Goal: Information Seeking & Learning: Find specific fact

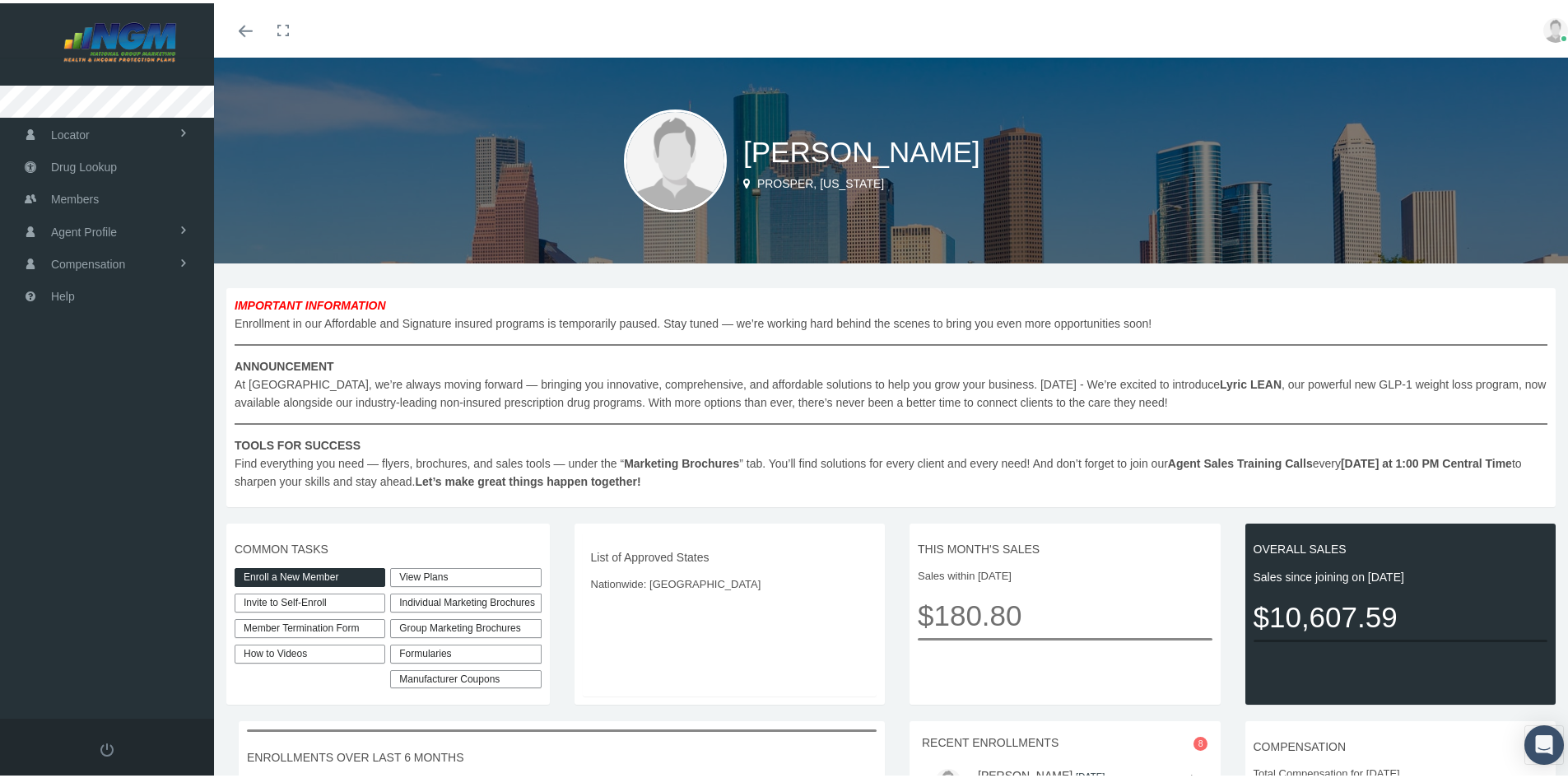
click at [351, 573] on link "Enroll a New Member" at bounding box center [309, 574] width 151 height 19
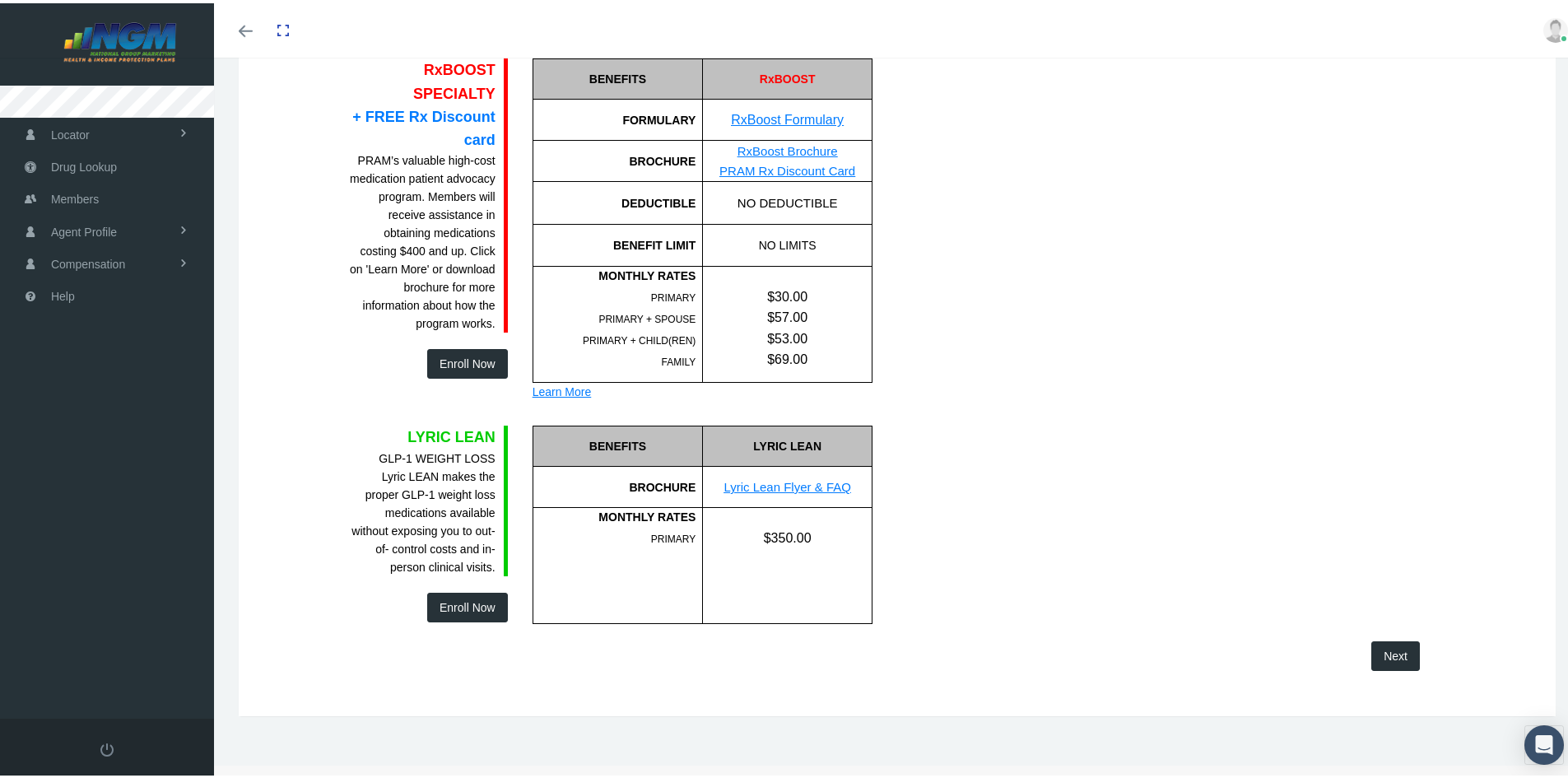
scroll to position [1134, 0]
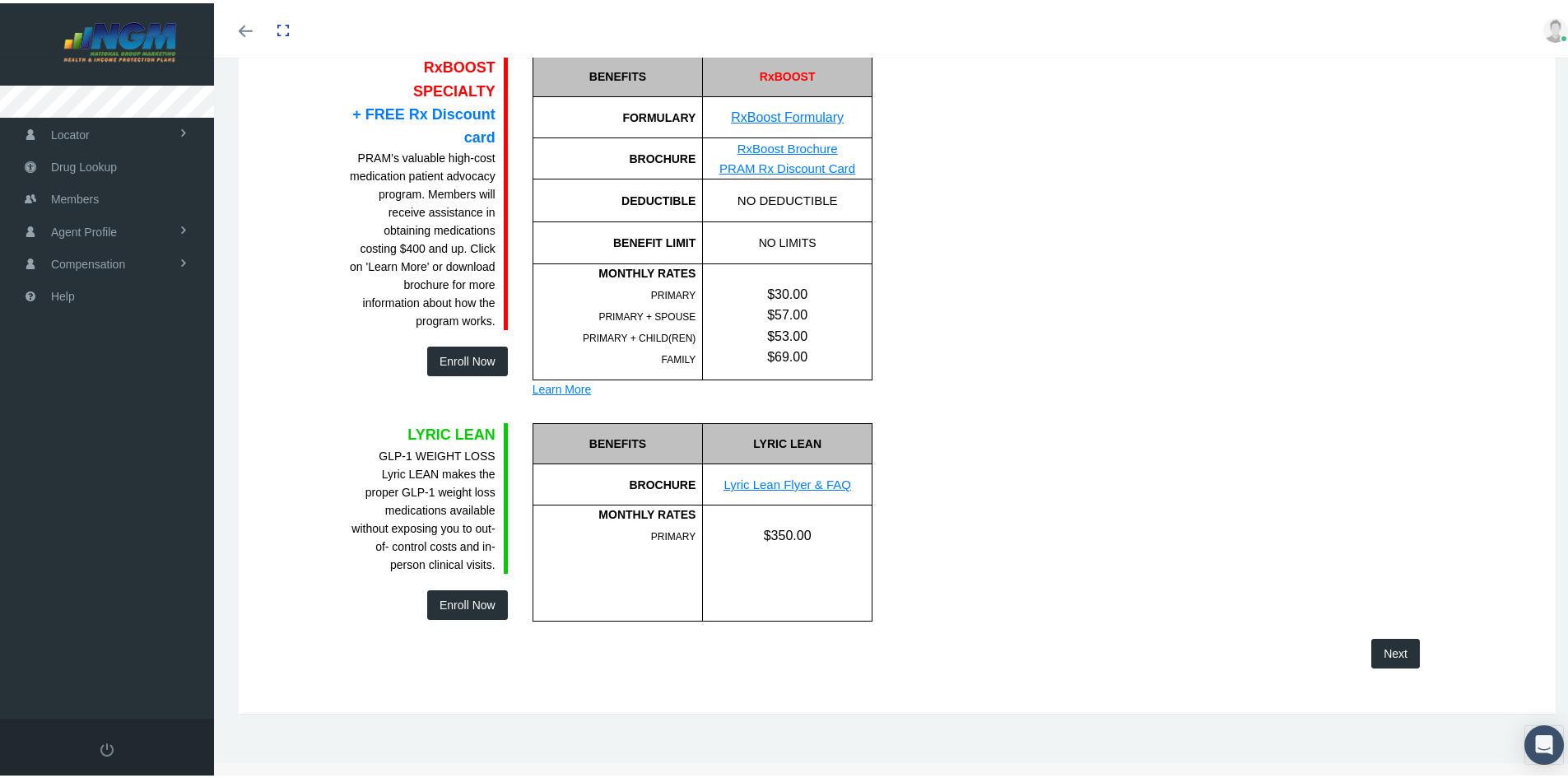
click at [804, 471] on div "Lyric Lean Flyer & FAQ" at bounding box center [787, 481] width 169 height 20
click at [801, 484] on link "Lyric Lean Flyer & FAQ" at bounding box center [787, 480] width 128 height 14
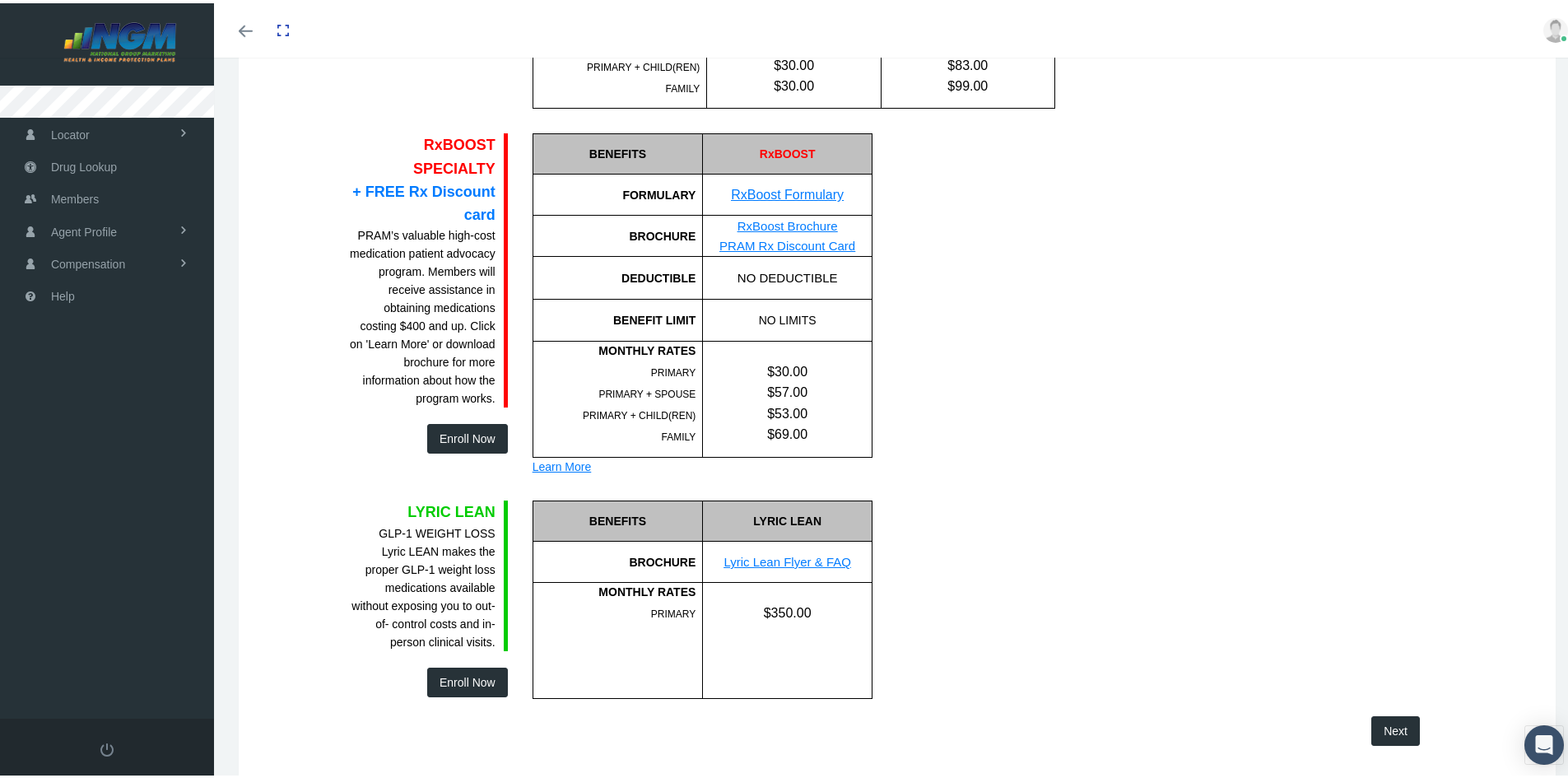
scroll to position [970, 0]
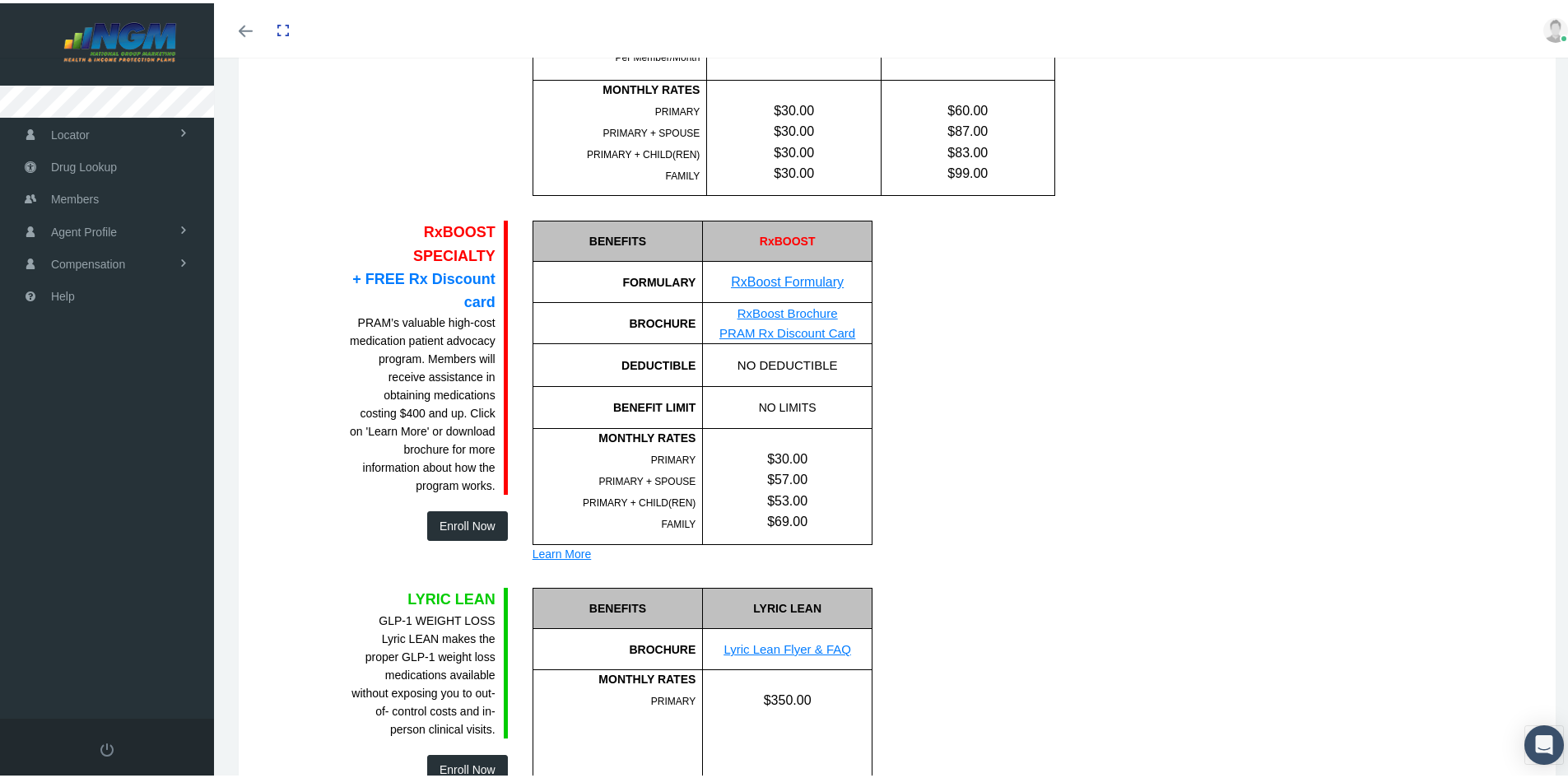
click at [767, 275] on link "RxBoost Formulary" at bounding box center [787, 278] width 113 height 14
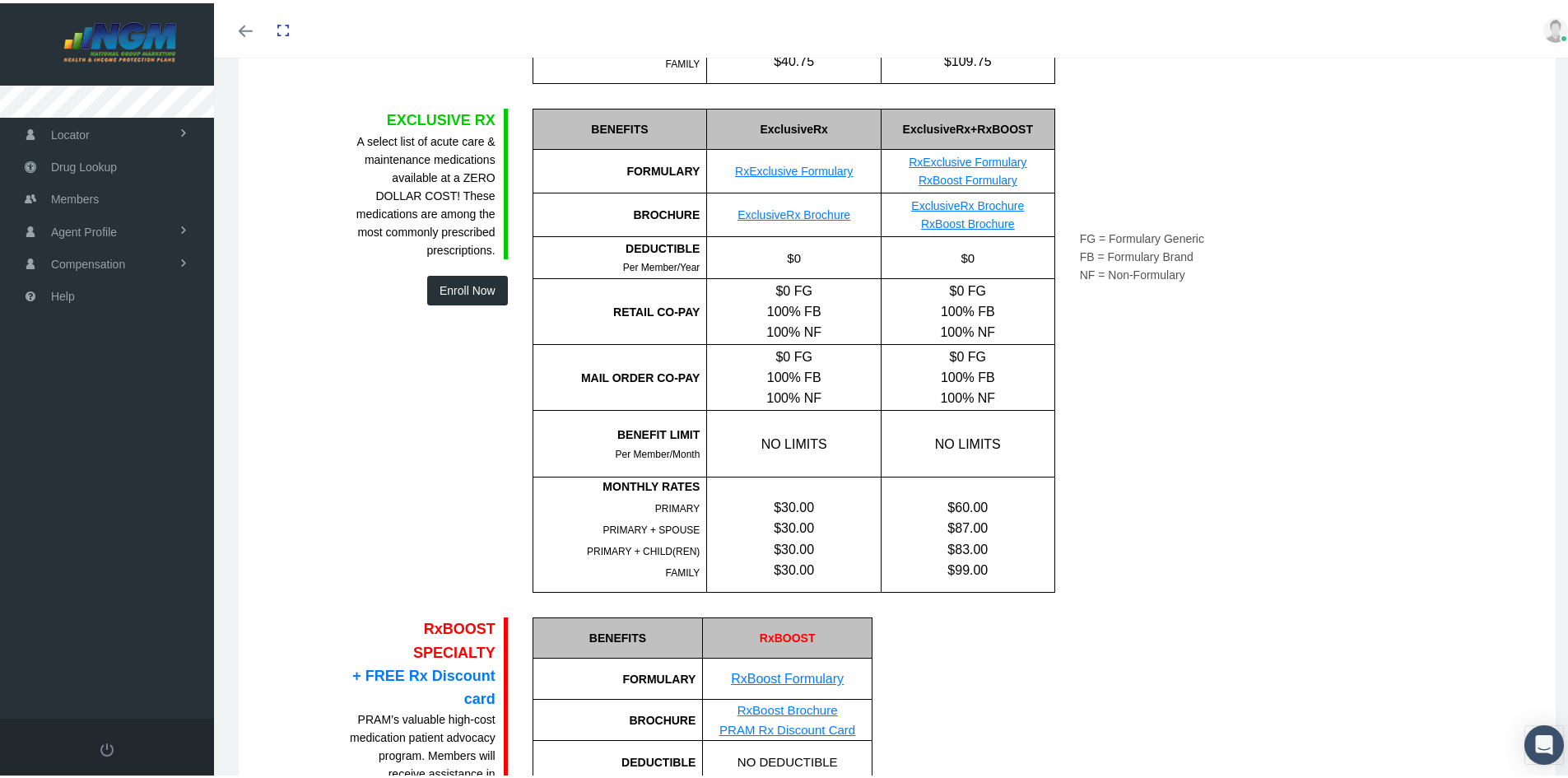
scroll to position [558, 0]
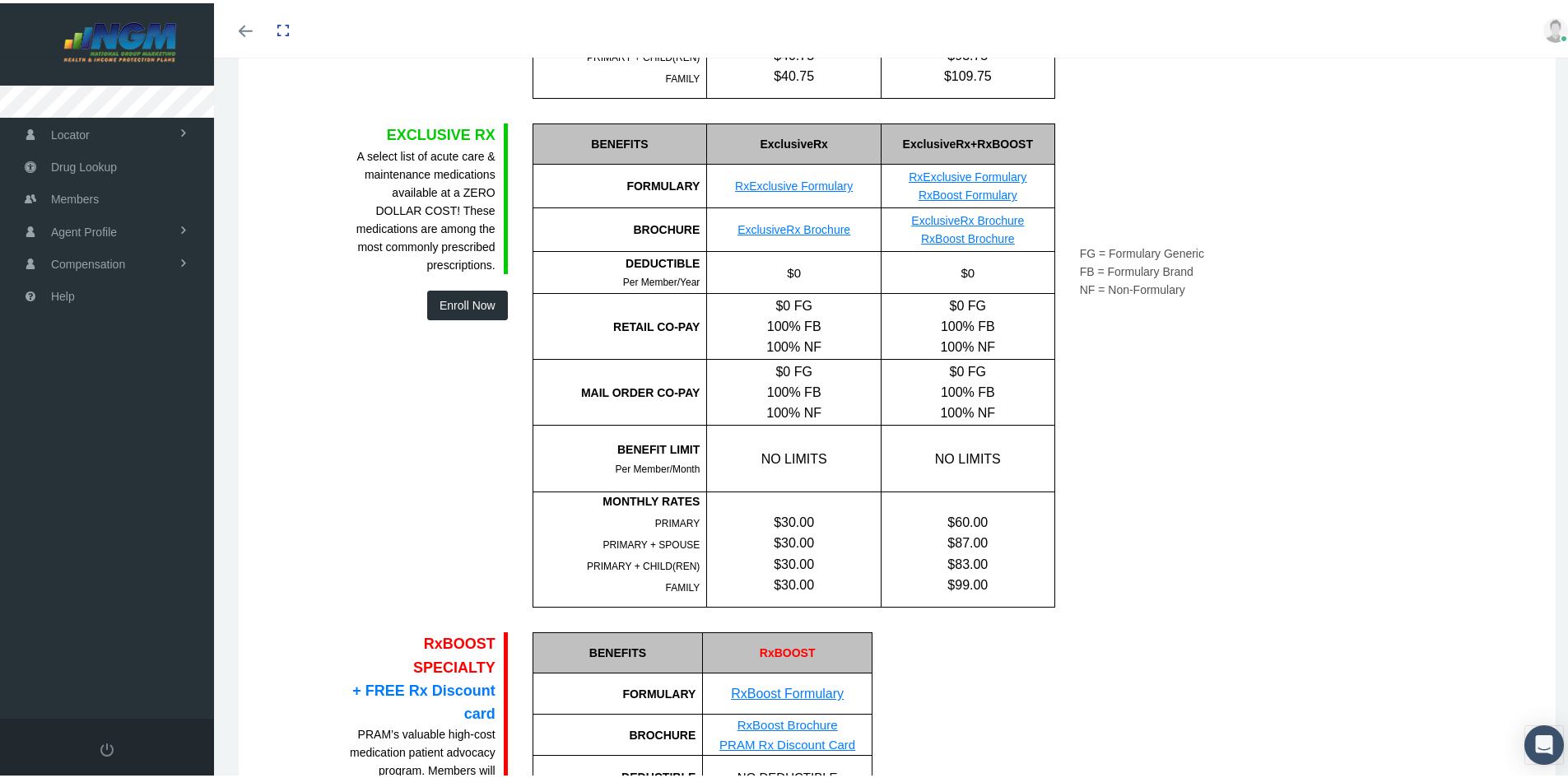
click at [771, 183] on link "RxExclusive Formulary" at bounding box center [794, 183] width 118 height 14
click at [953, 171] on link "RxExclusive Formulary" at bounding box center [968, 174] width 118 height 14
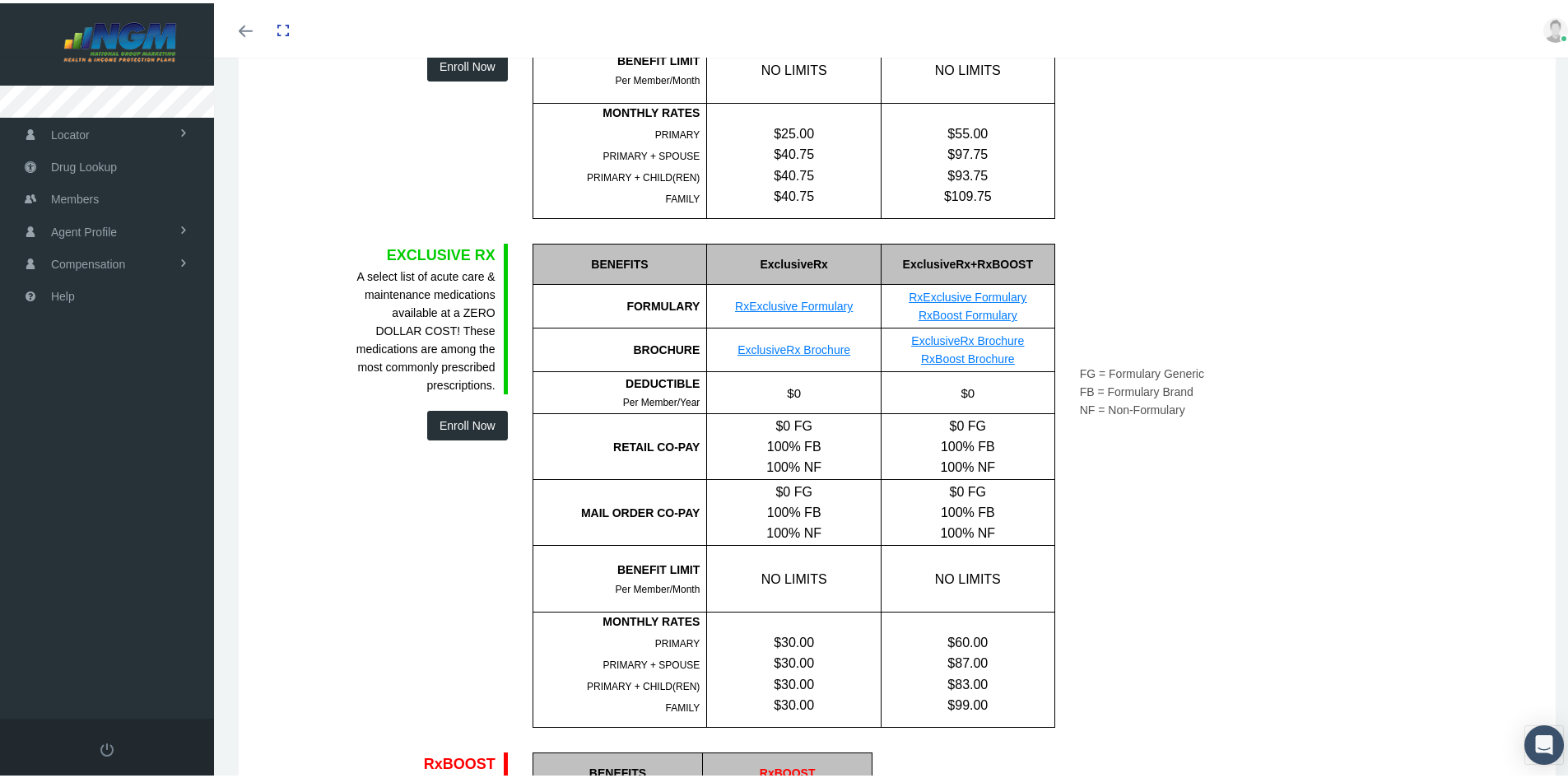
scroll to position [229, 0]
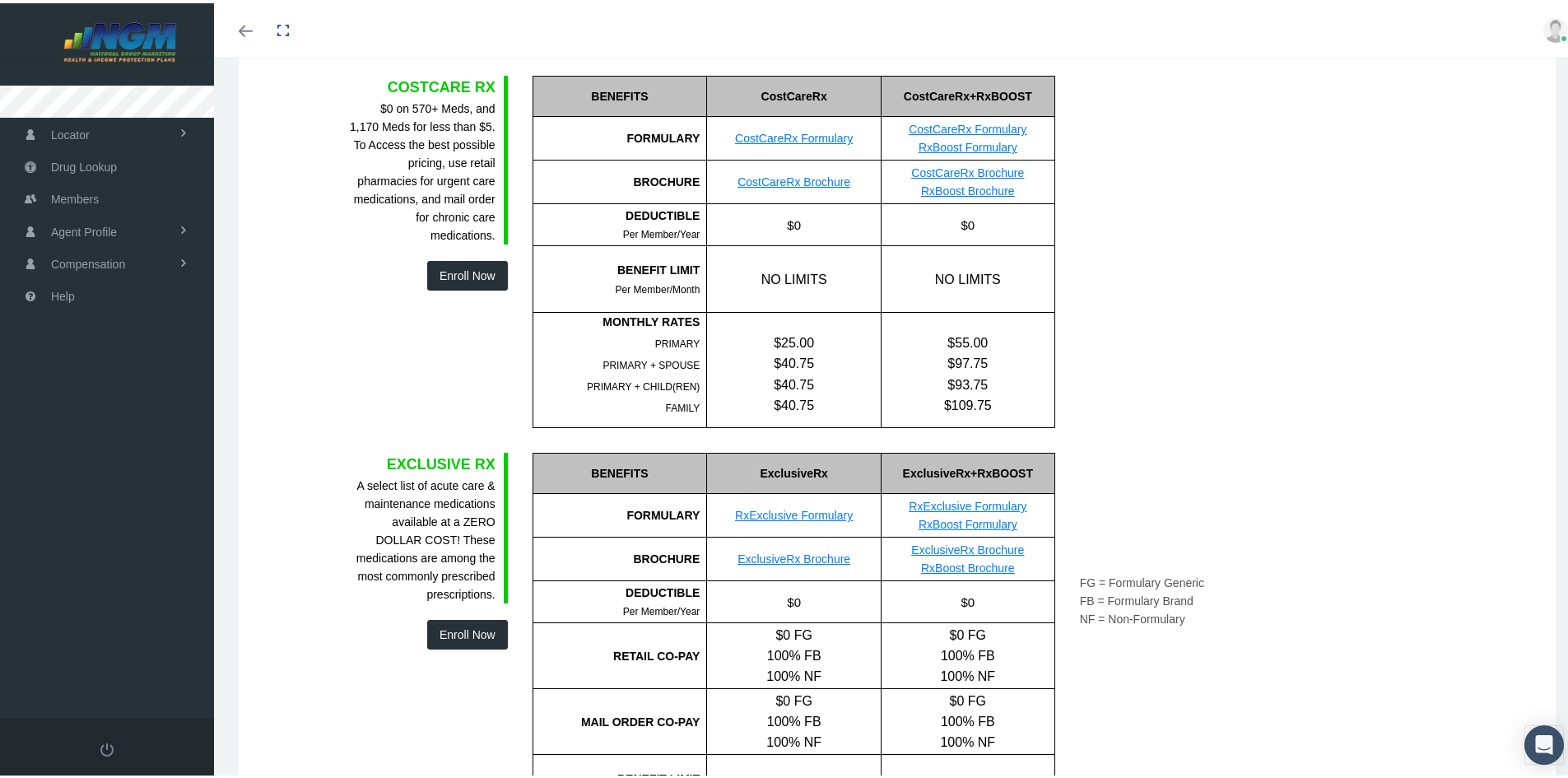
click at [944, 126] on link "CostCareRx Formulary" at bounding box center [968, 126] width 118 height 14
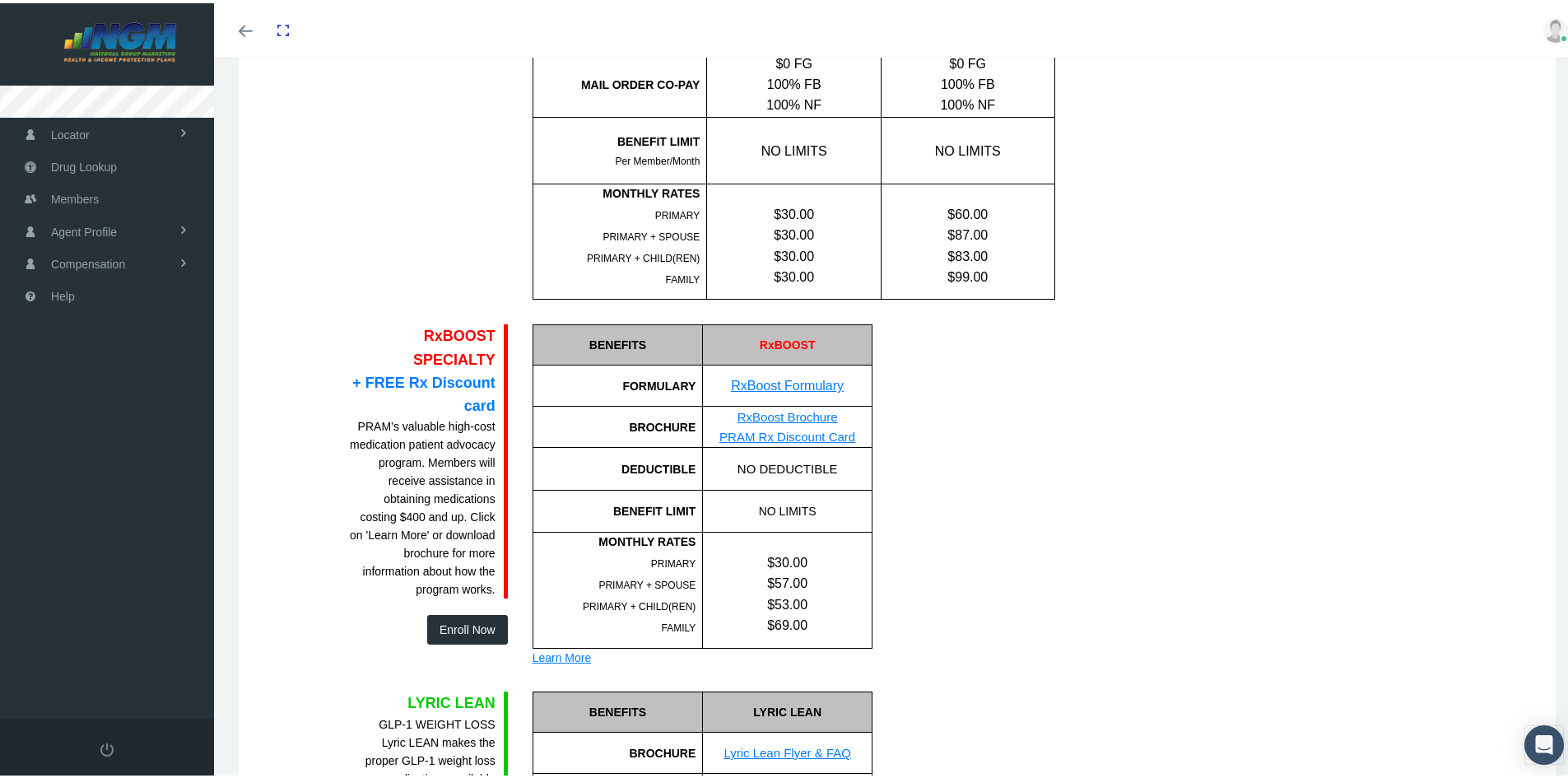
scroll to position [887, 0]
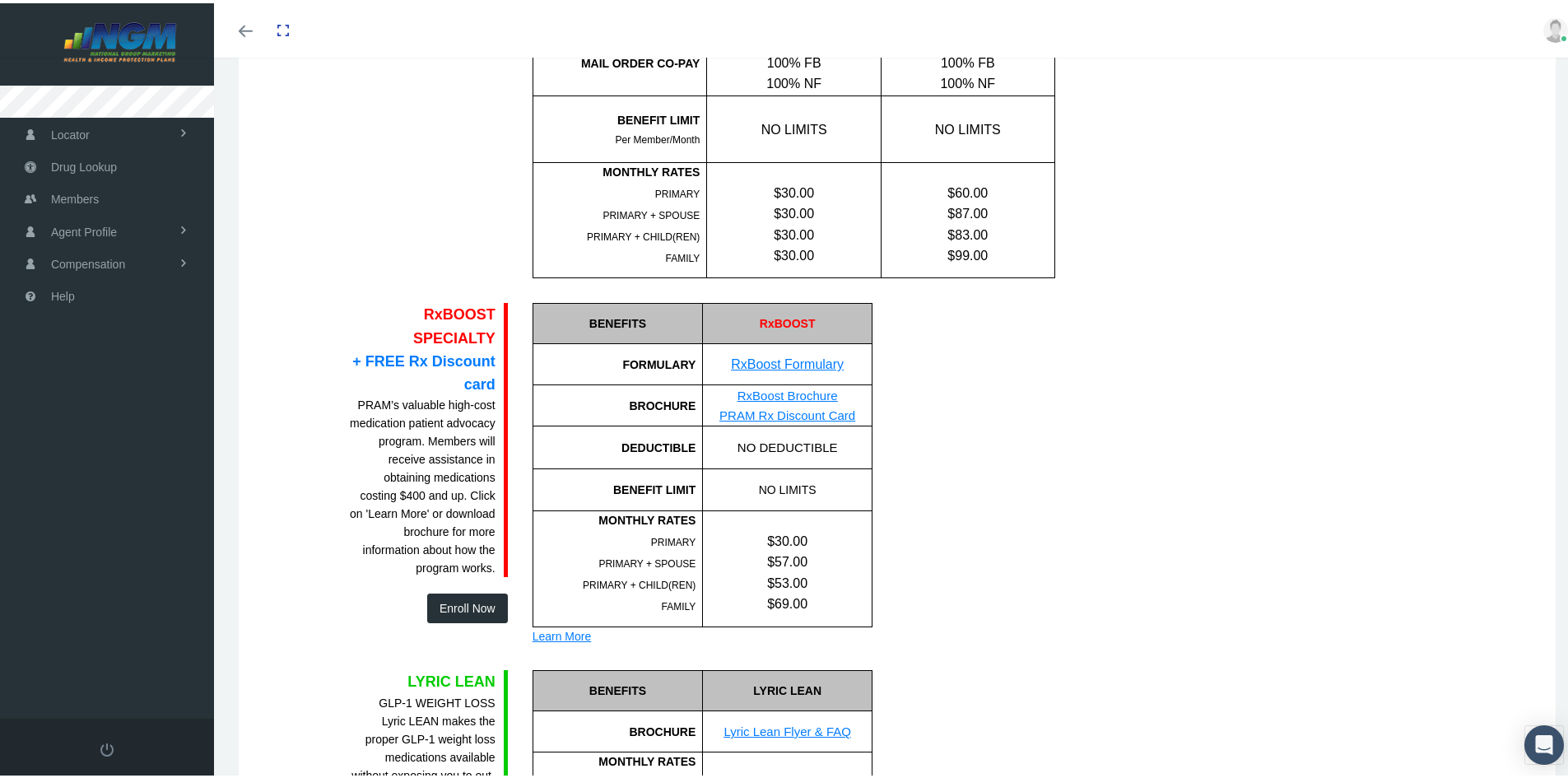
click at [746, 413] on link "PRAM Rx Discount Card" at bounding box center [787, 412] width 136 height 14
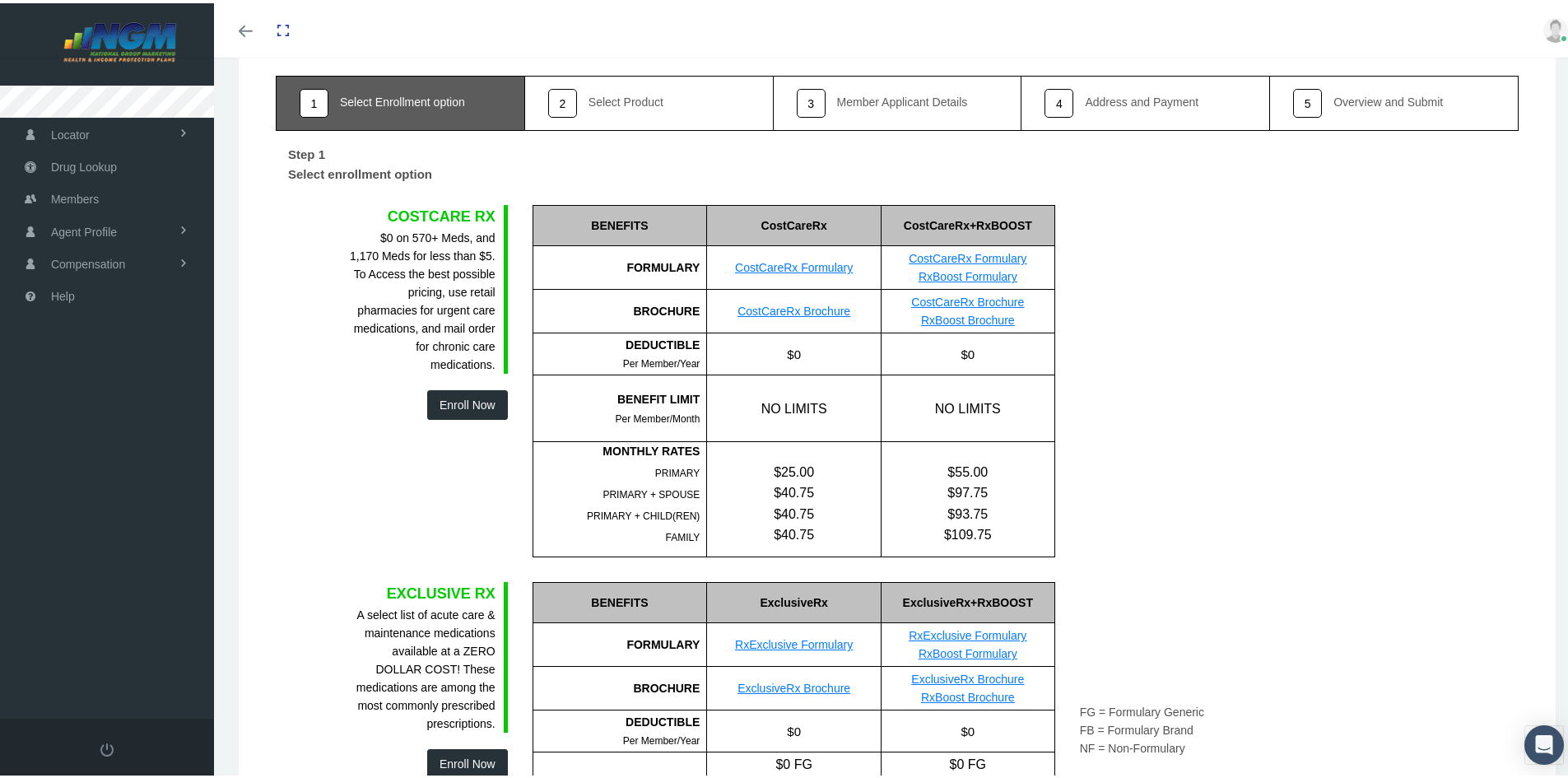
scroll to position [0, 0]
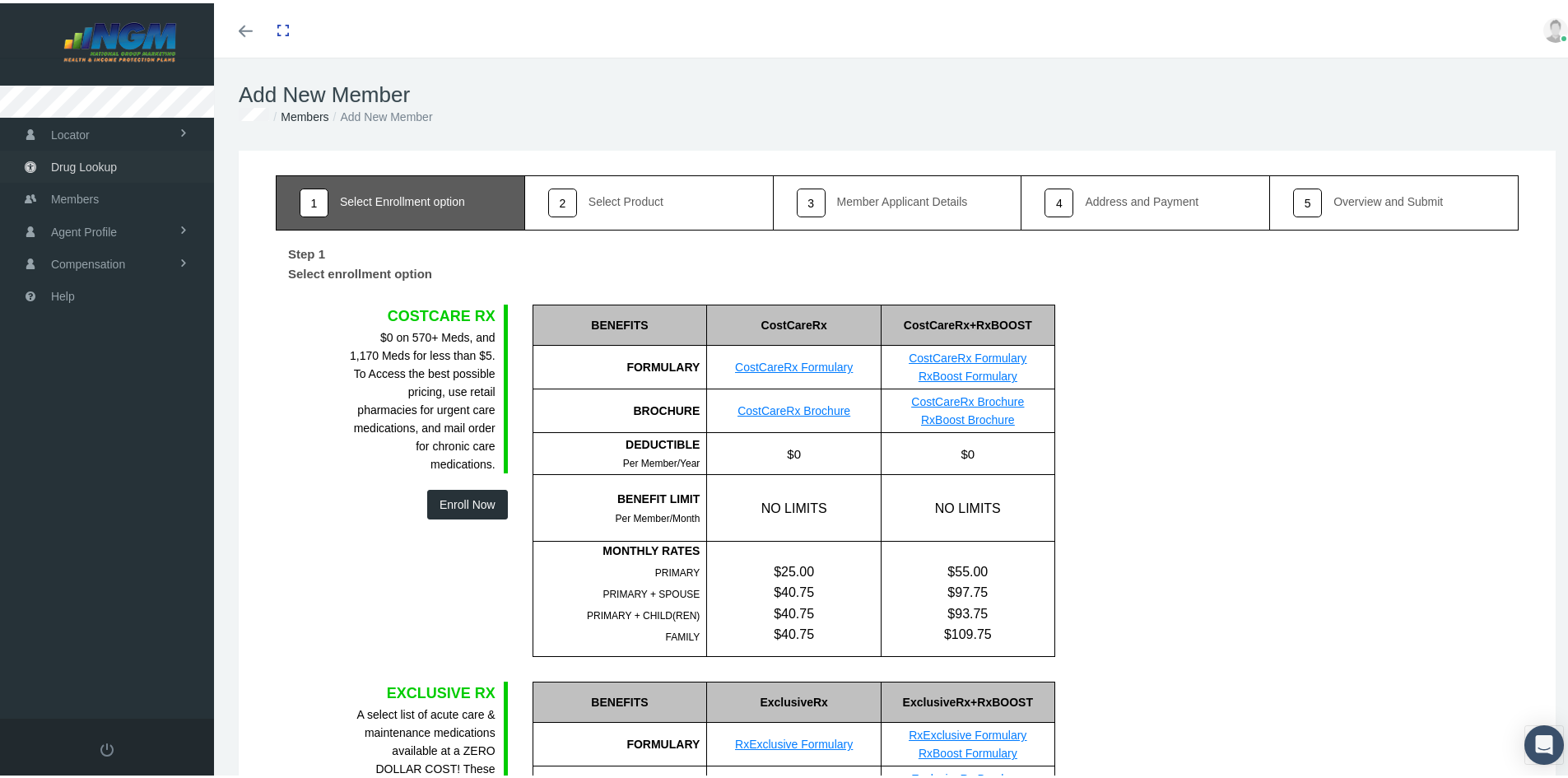
click at [99, 162] on span "Drug Lookup" at bounding box center [83, 164] width 66 height 32
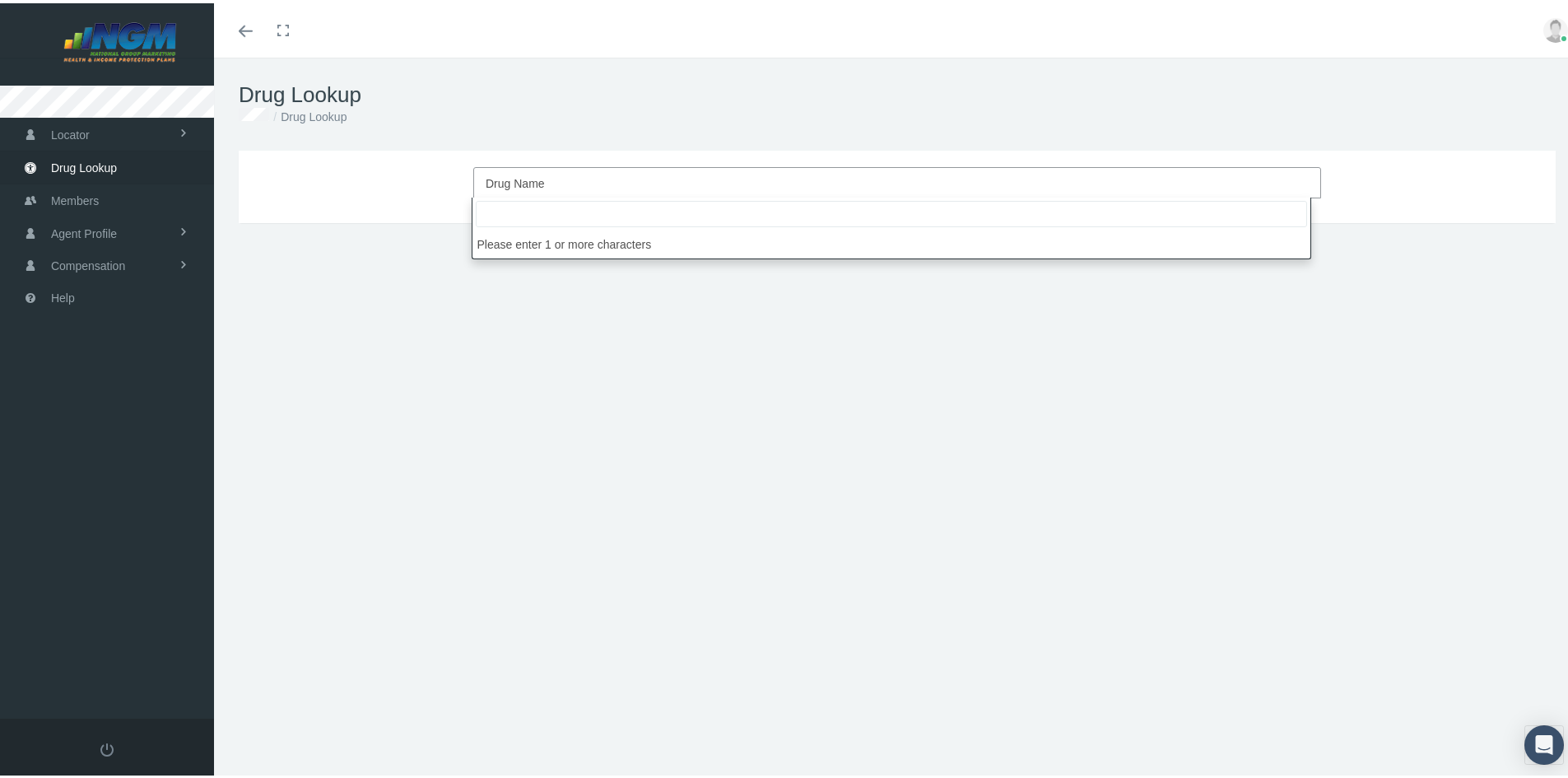
click at [544, 176] on span "Drug Name" at bounding box center [892, 180] width 813 height 22
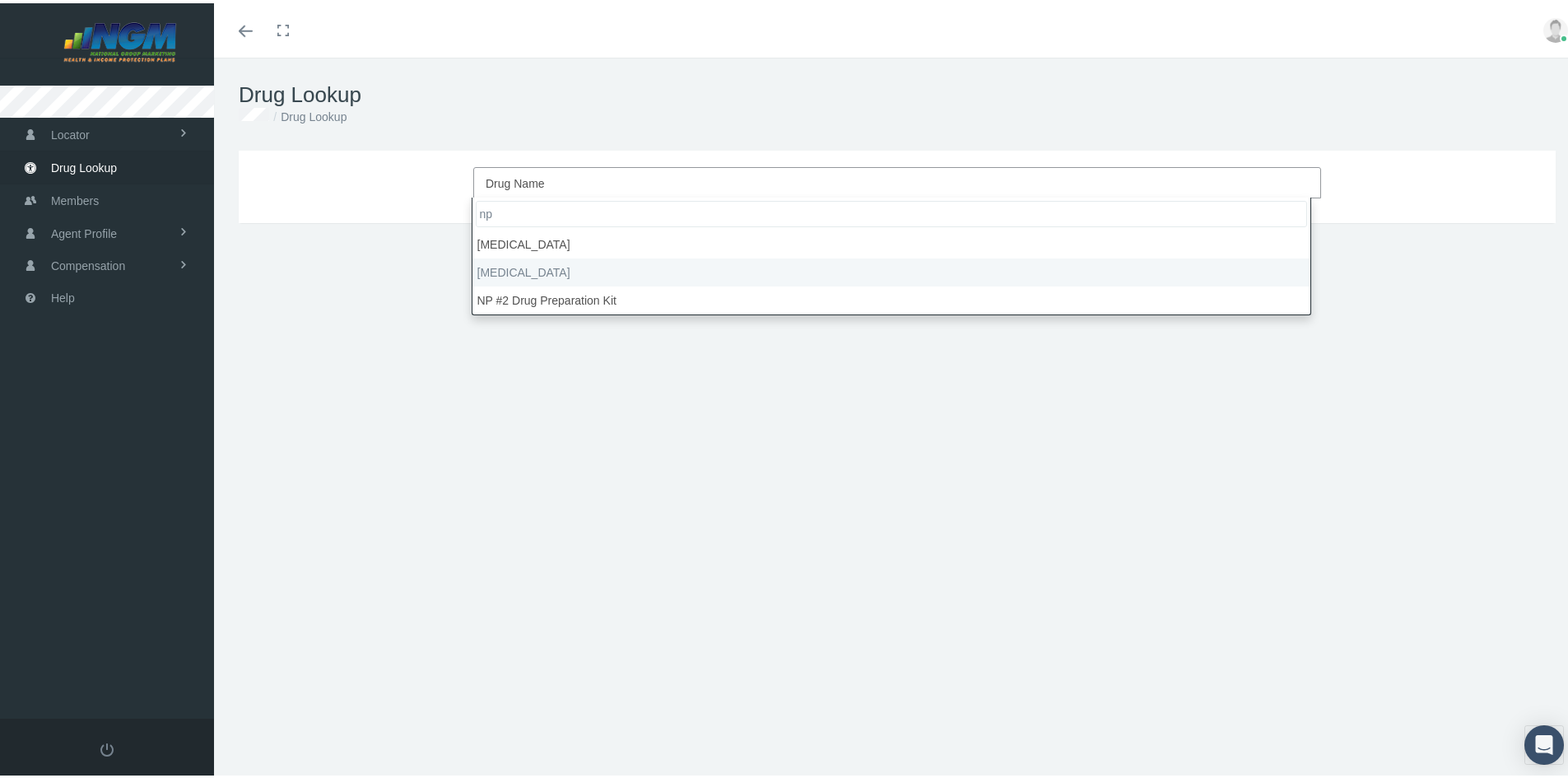
type input "np"
select select "NP Thyroid"
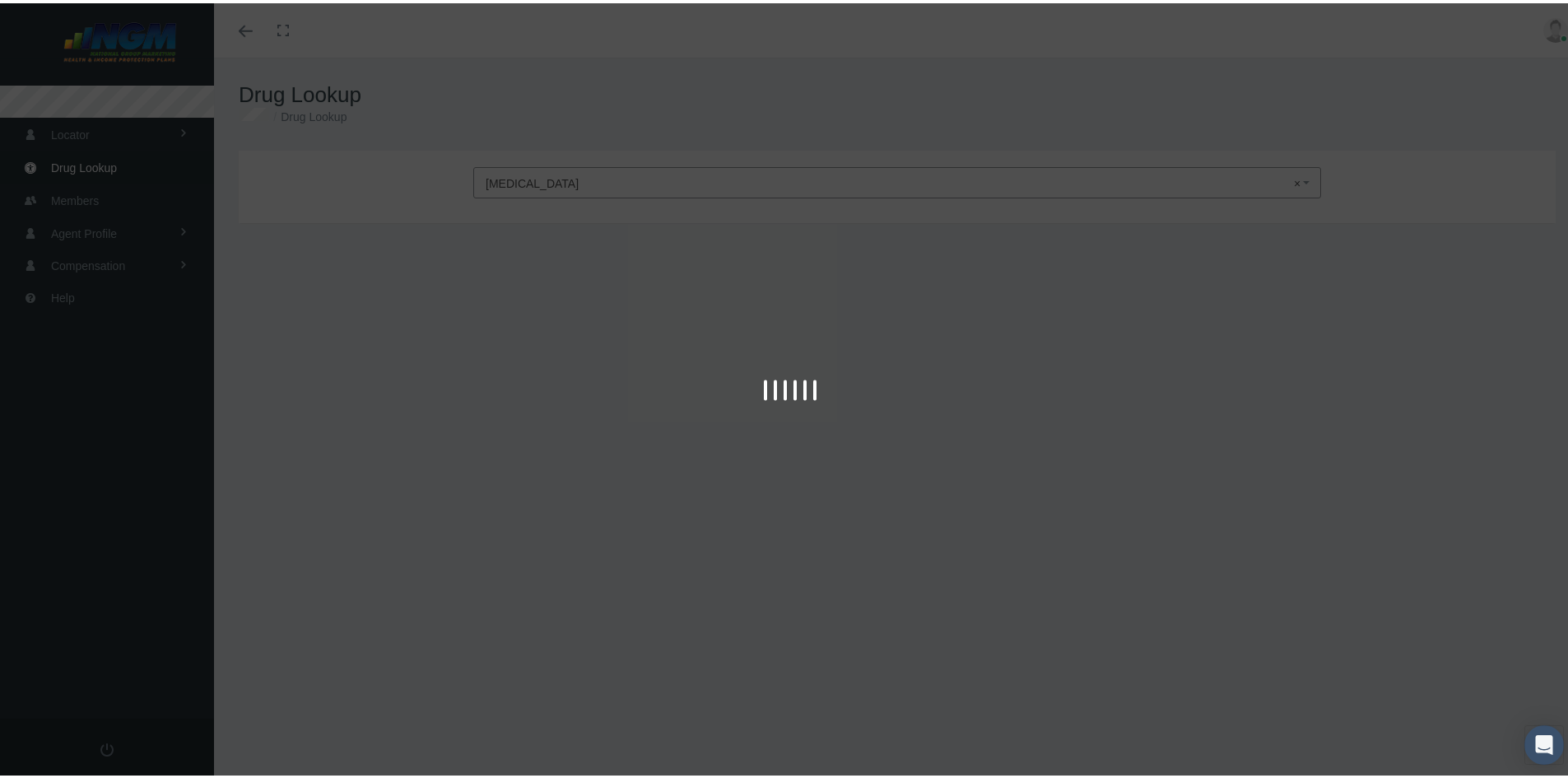
type input "30"
select select "Tablet"
select select "120 MG"
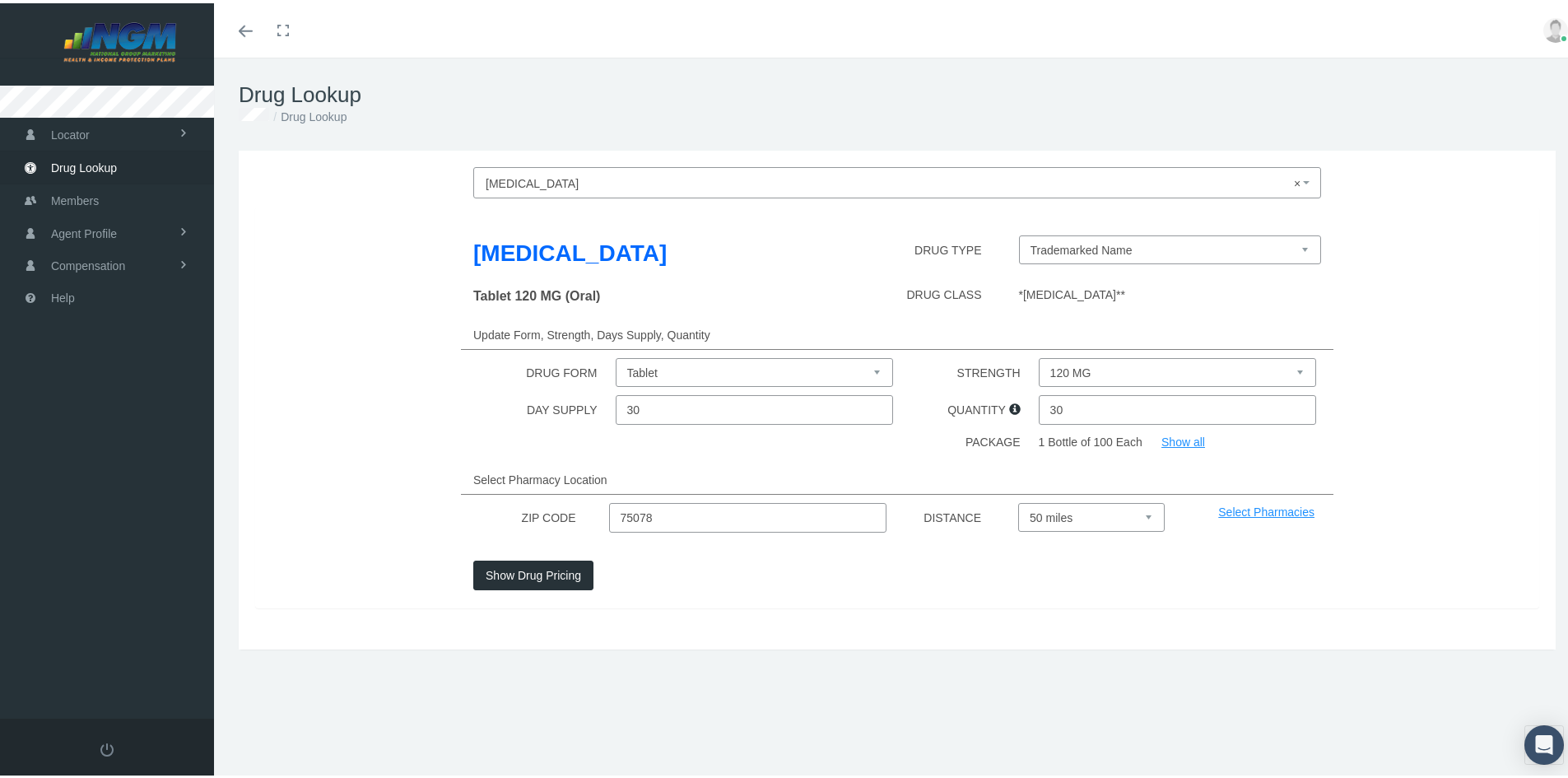
click at [526, 574] on button "Show Drug Pricing" at bounding box center [533, 572] width 120 height 30
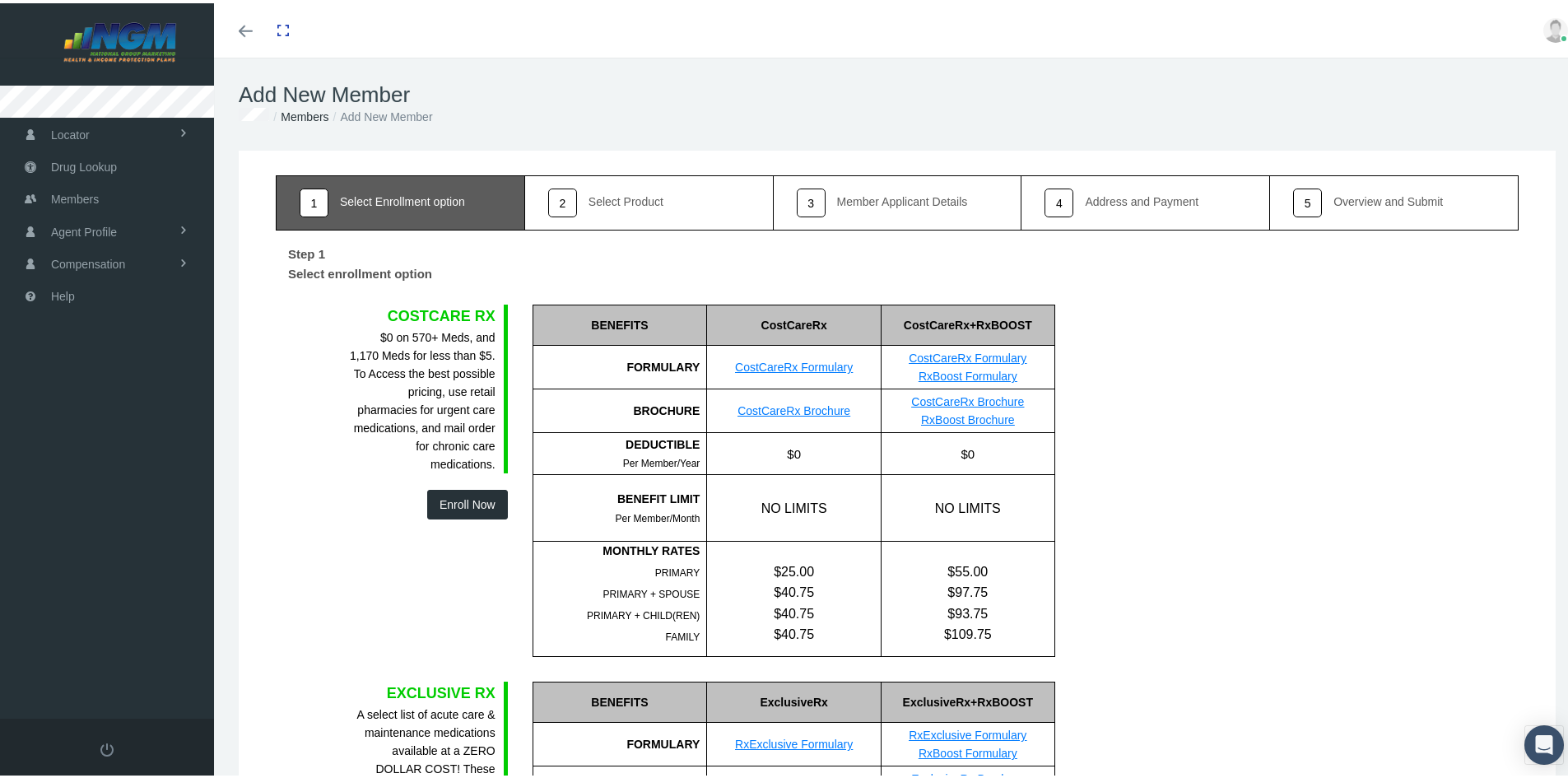
click at [658, 190] on link "2 Select Product" at bounding box center [649, 199] width 249 height 55
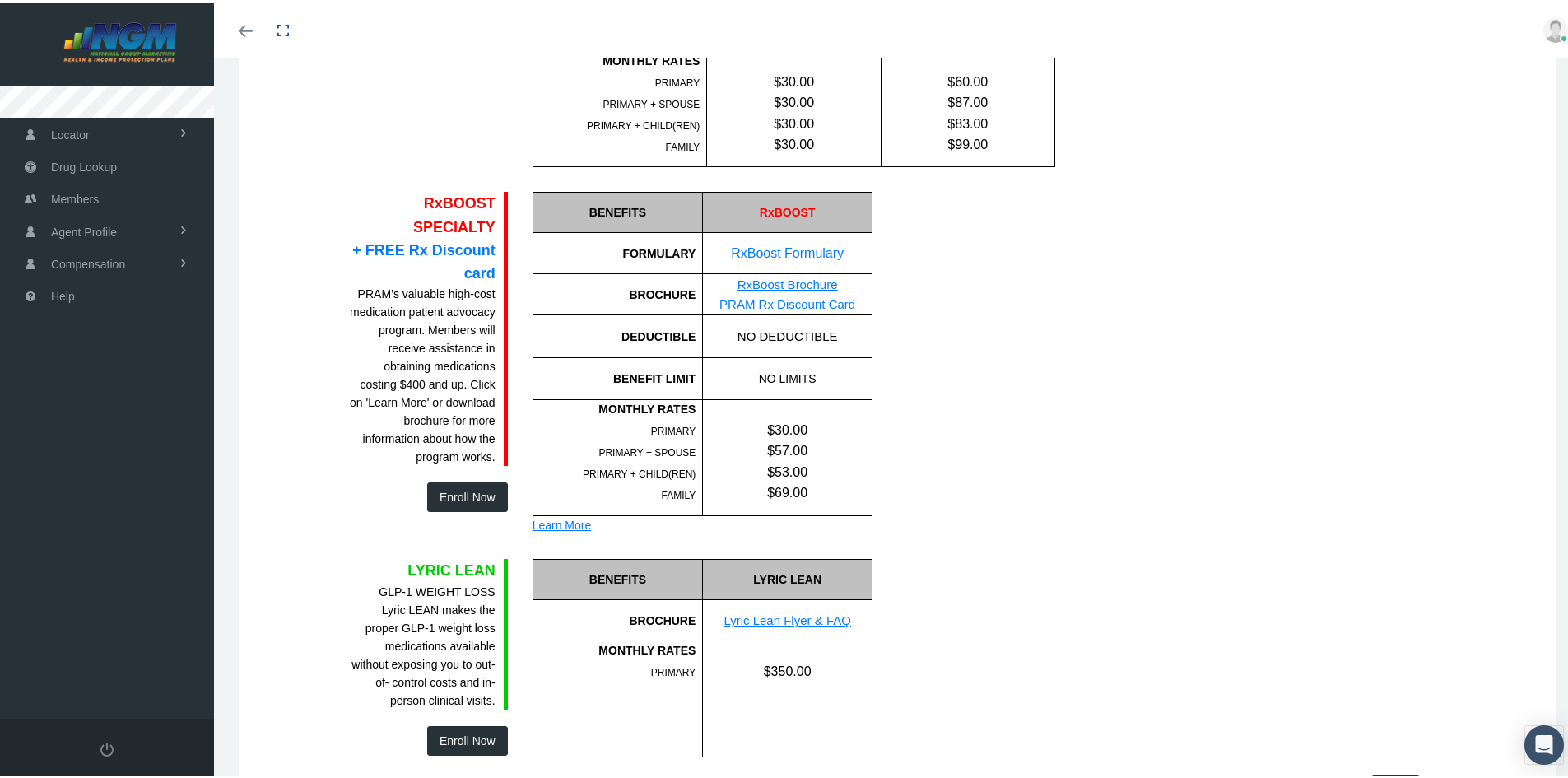
scroll to position [1134, 0]
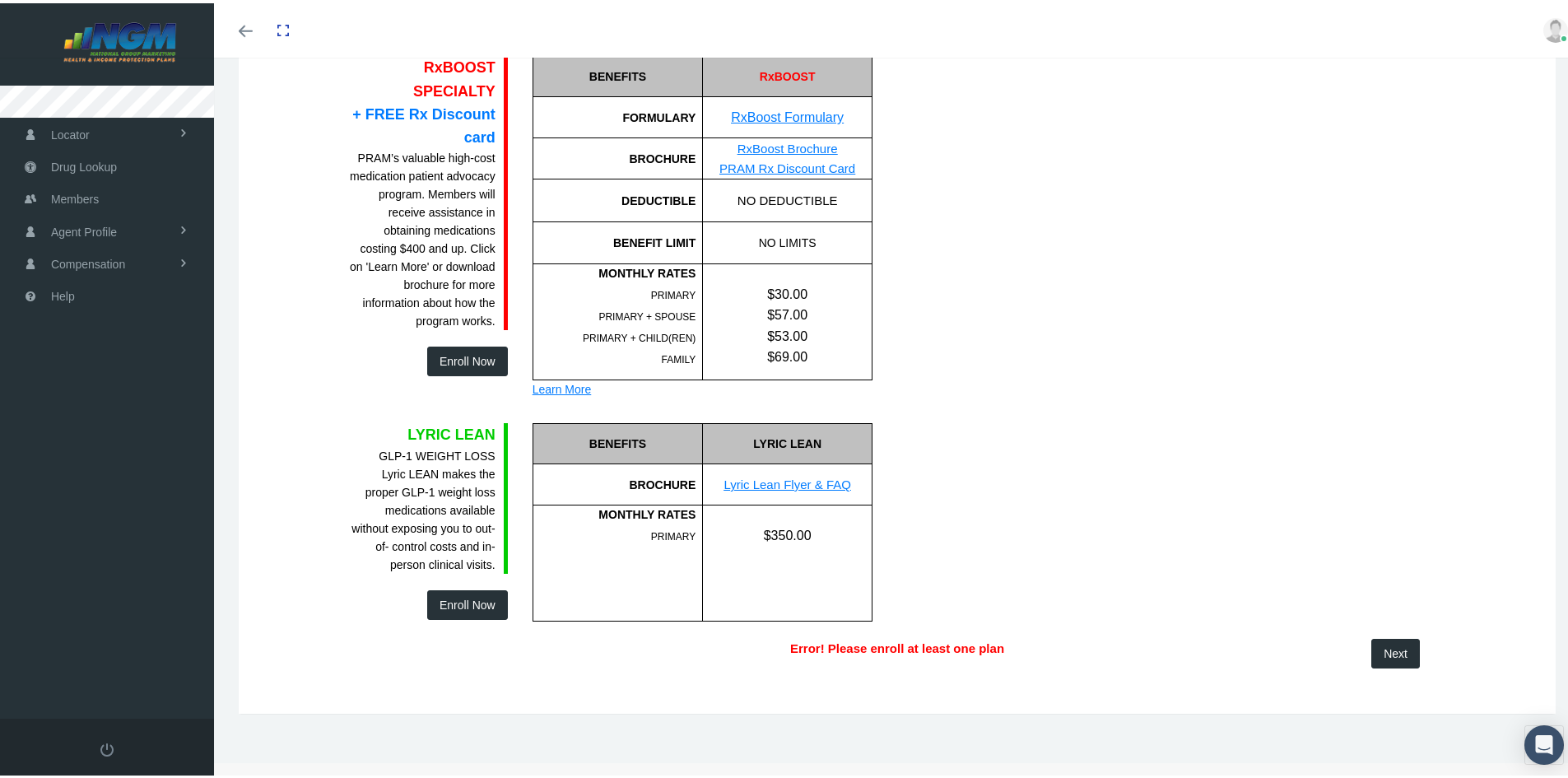
click at [446, 363] on button "Enroll Now" at bounding box center [467, 357] width 80 height 30
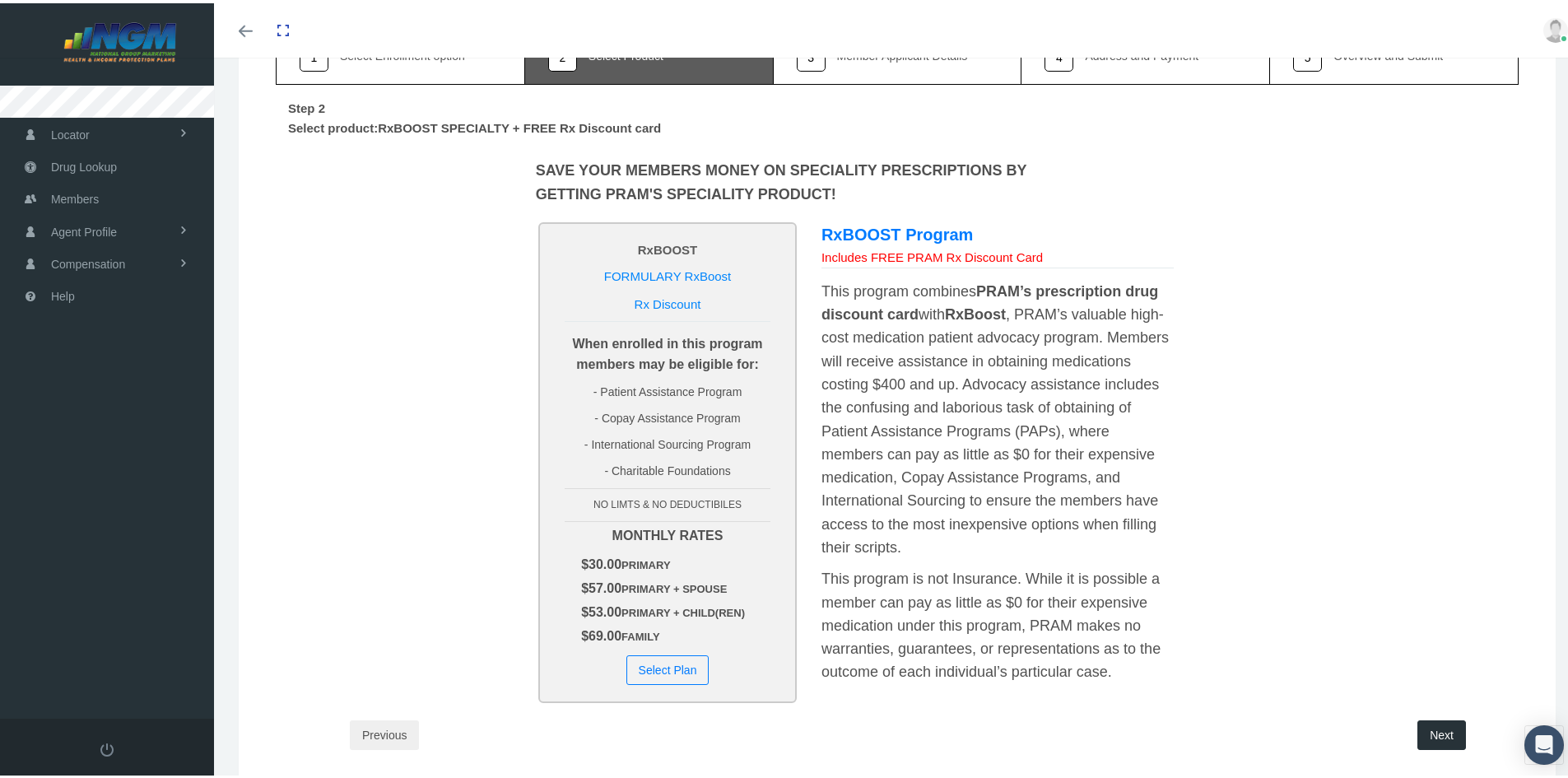
scroll to position [227, 0]
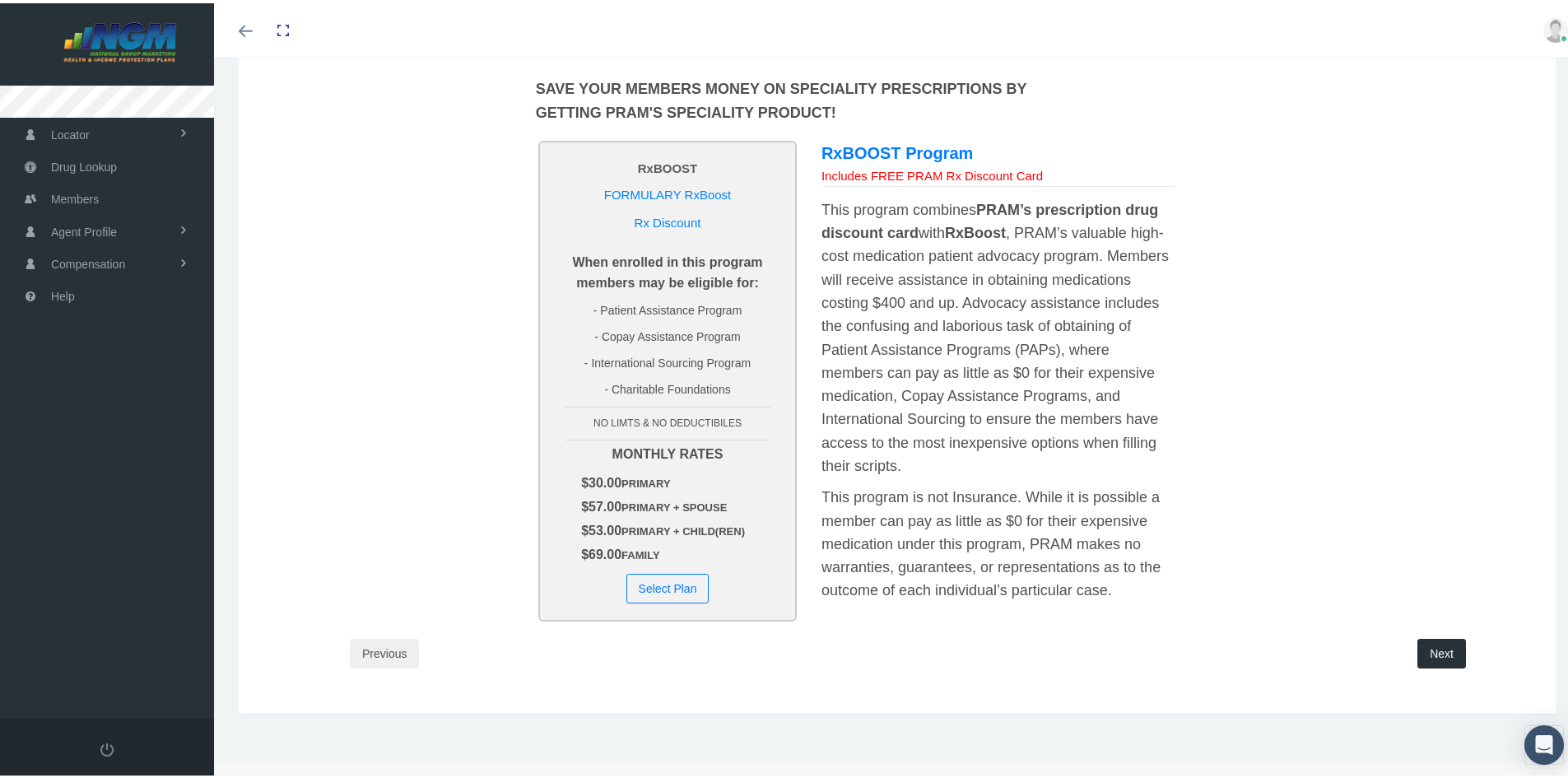
click at [394, 644] on button "Previous" at bounding box center [384, 650] width 69 height 30
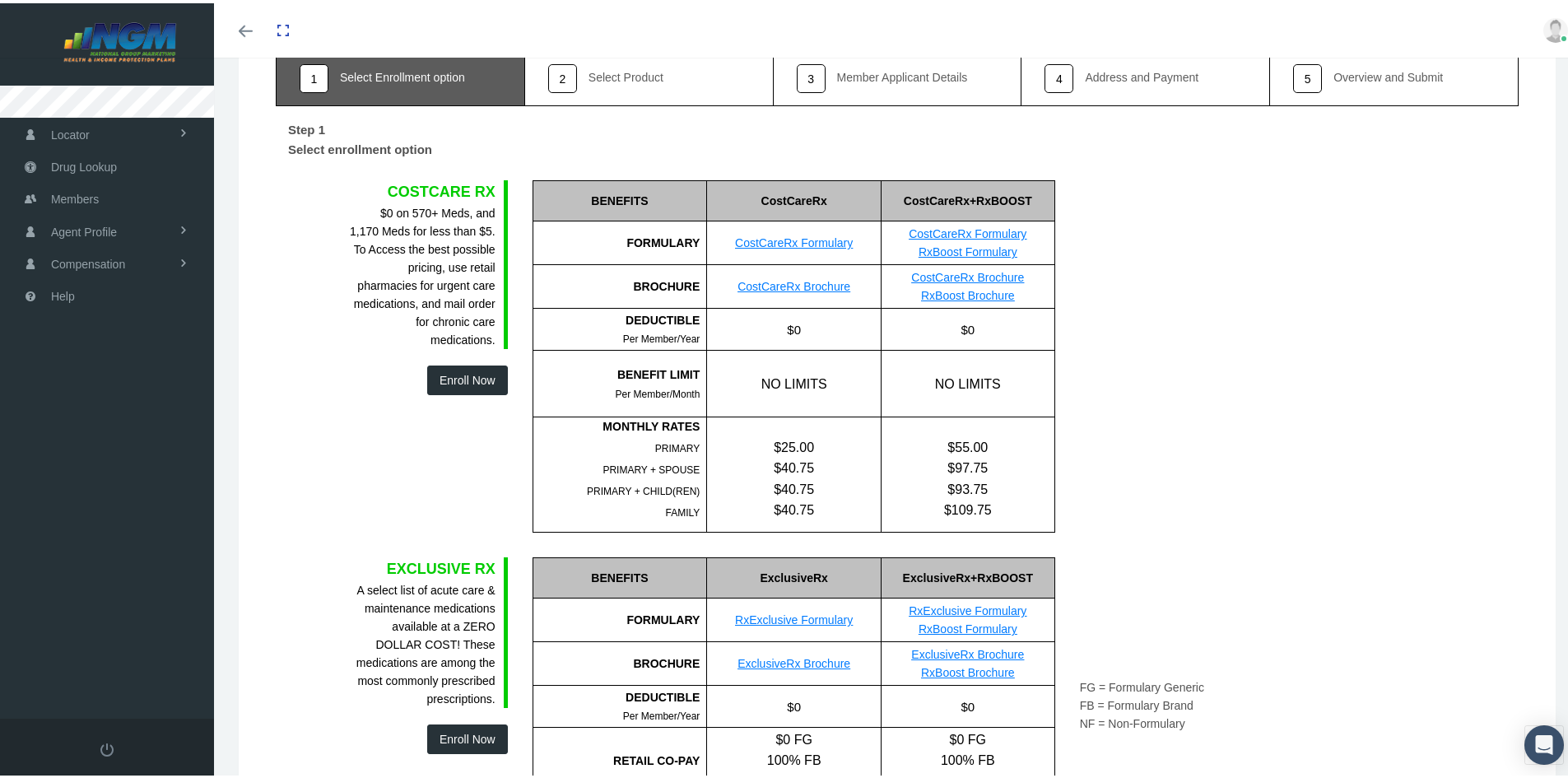
scroll to position [0, 0]
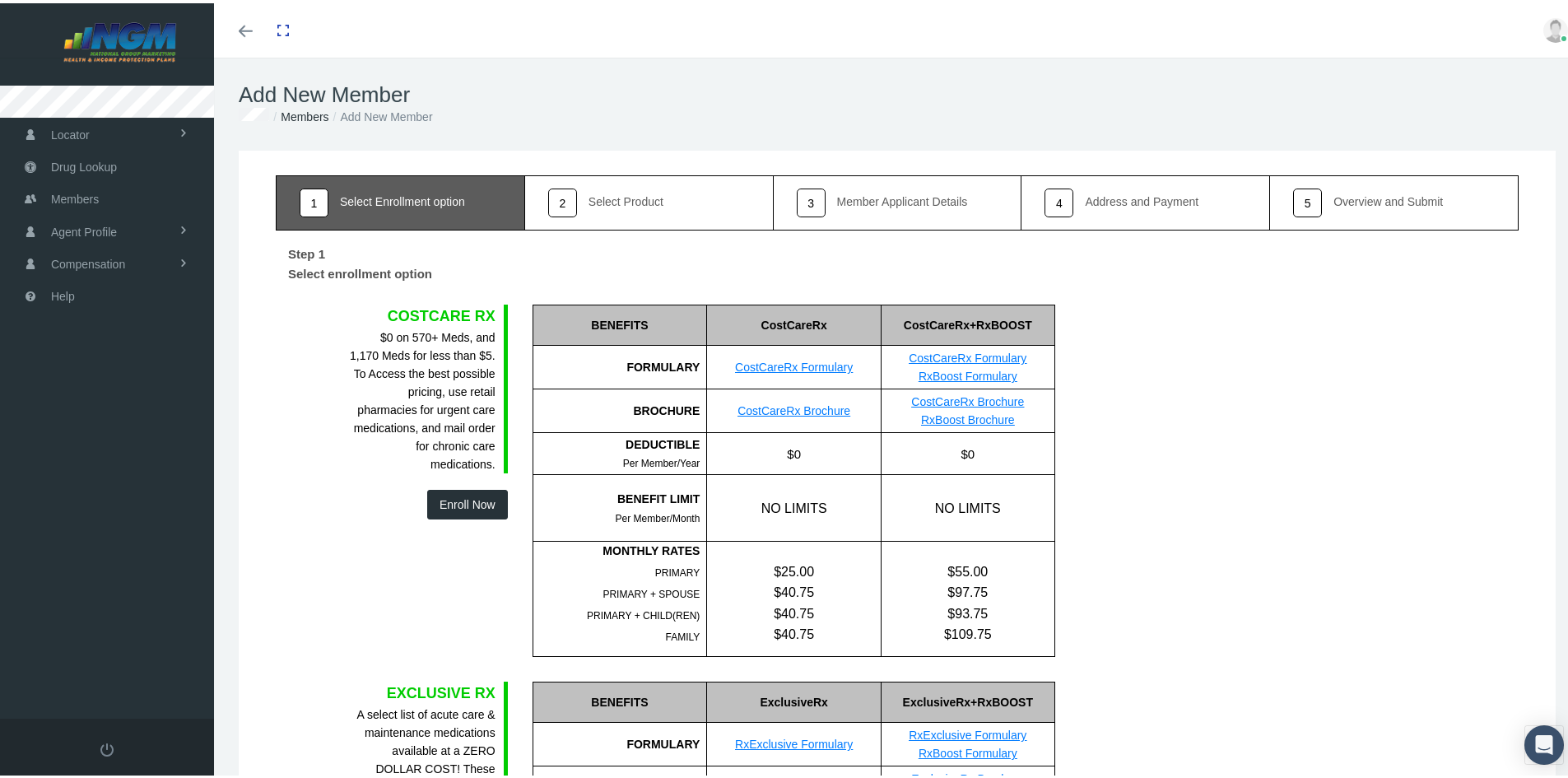
click at [460, 503] on button "Enroll Now" at bounding box center [467, 501] width 80 height 30
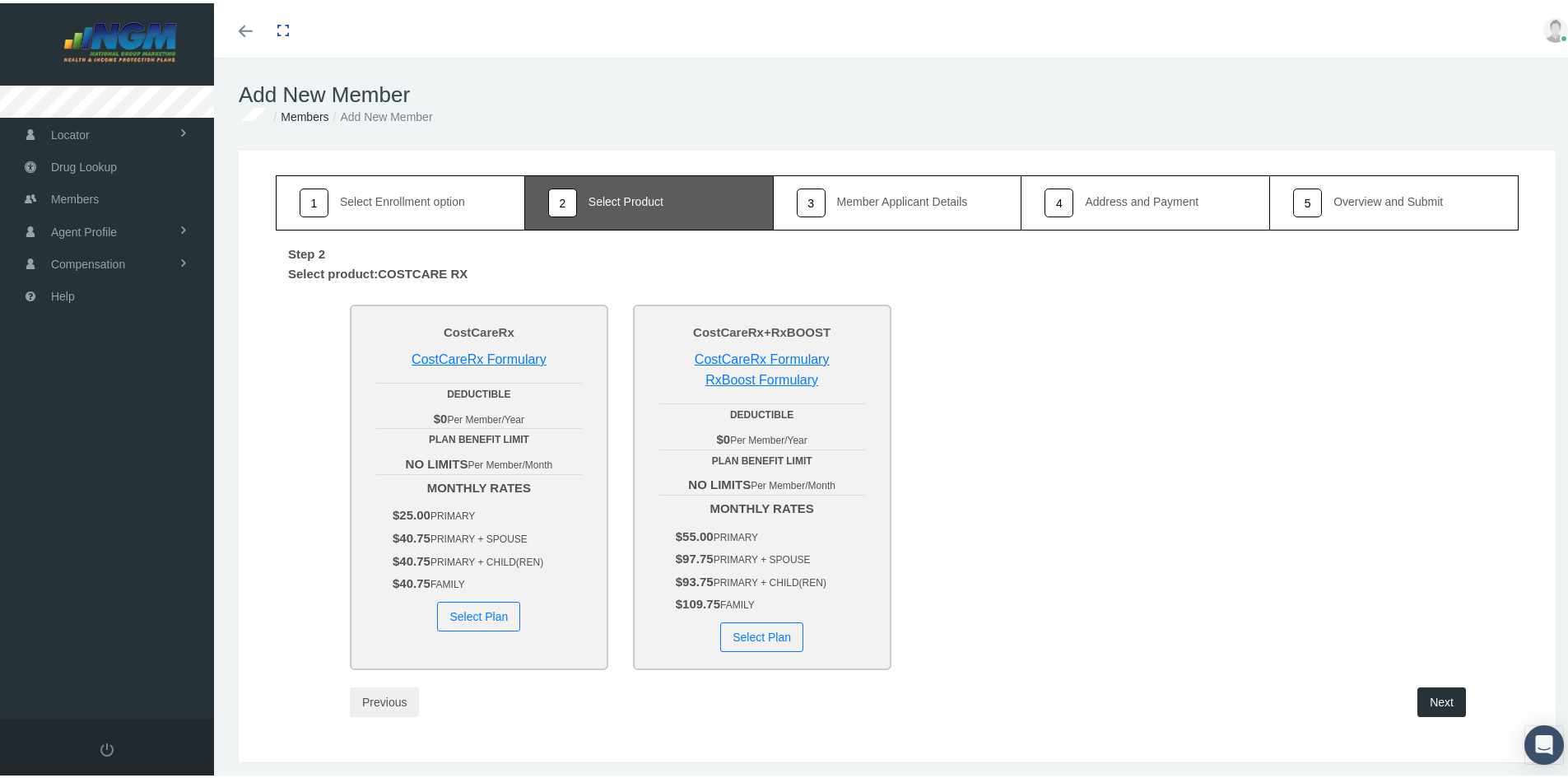
click at [382, 696] on button "Previous" at bounding box center [384, 698] width 69 height 30
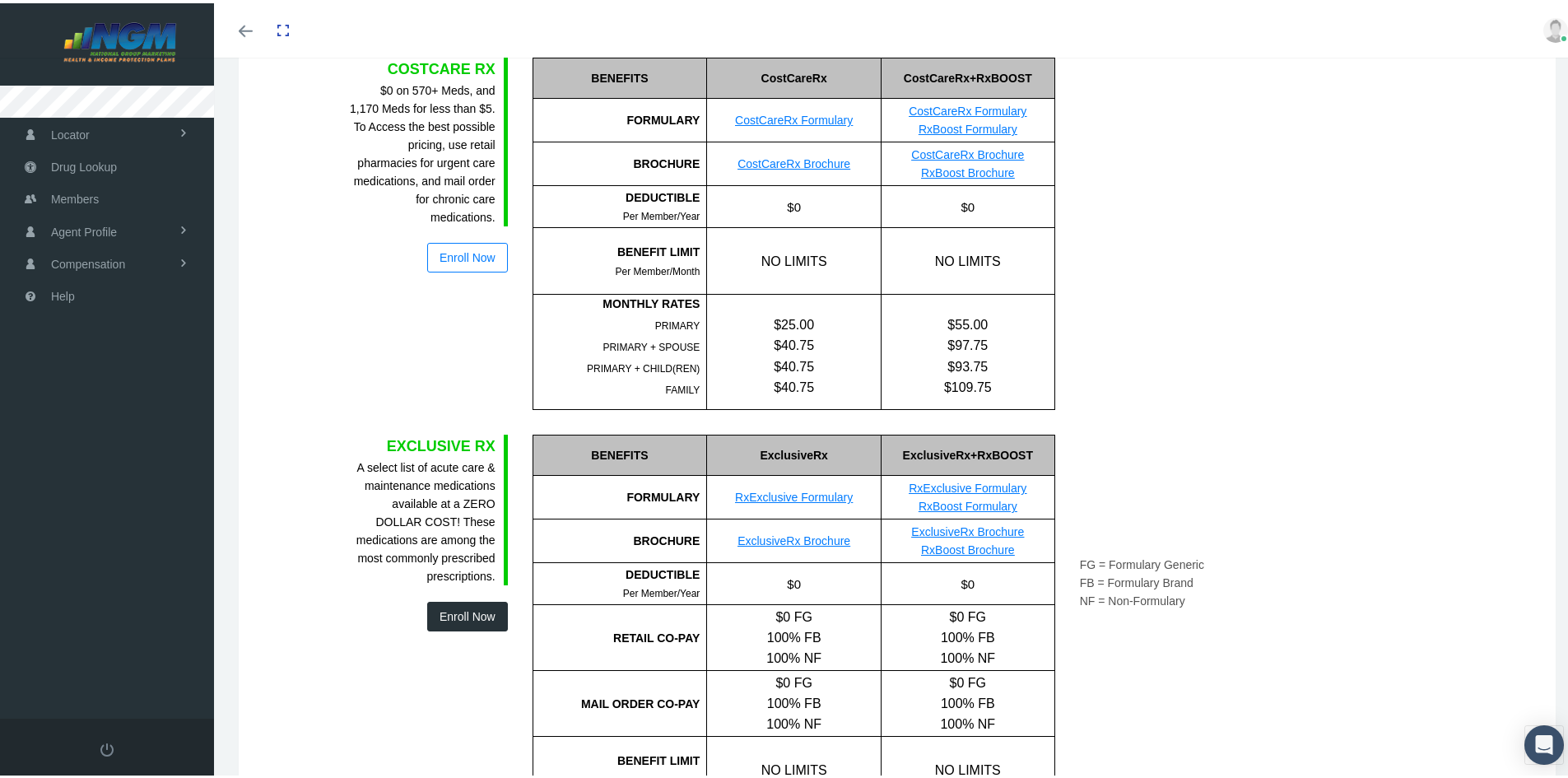
click at [448, 624] on button "Enroll Now" at bounding box center [467, 613] width 80 height 30
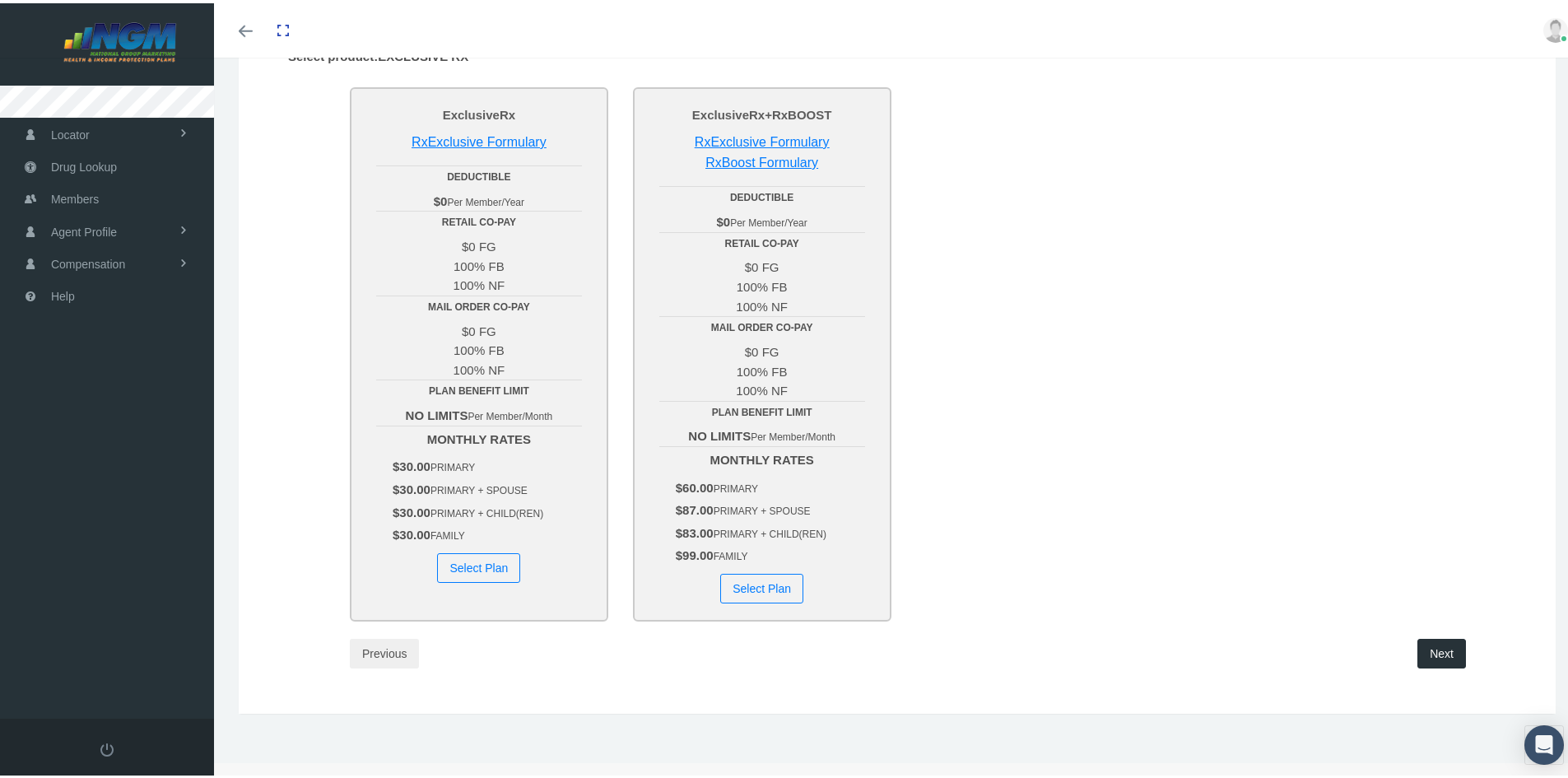
scroll to position [217, 0]
click at [386, 656] on button "Previous" at bounding box center [384, 650] width 69 height 30
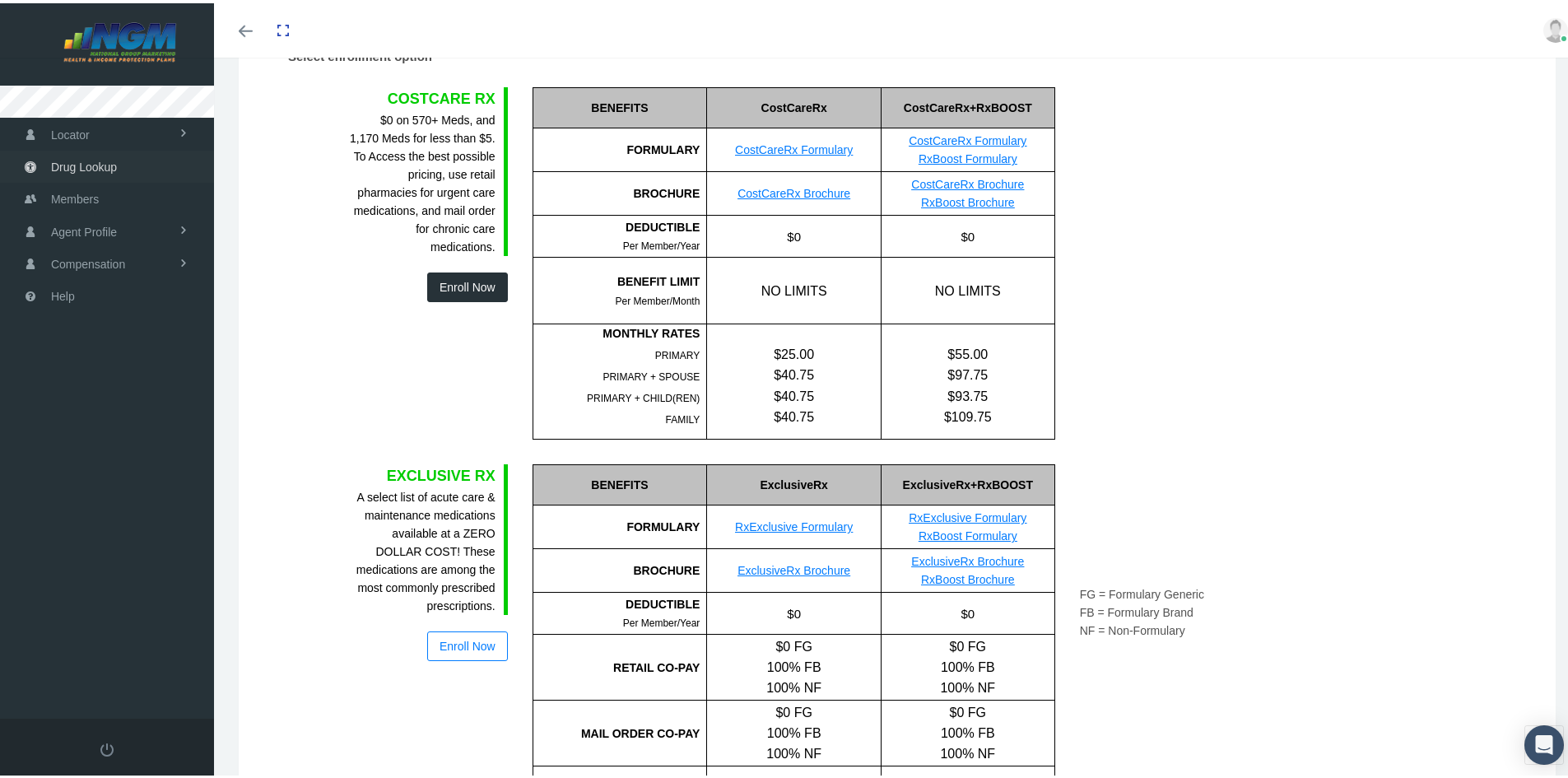
click at [114, 161] on span "Drug Lookup" at bounding box center [83, 164] width 66 height 32
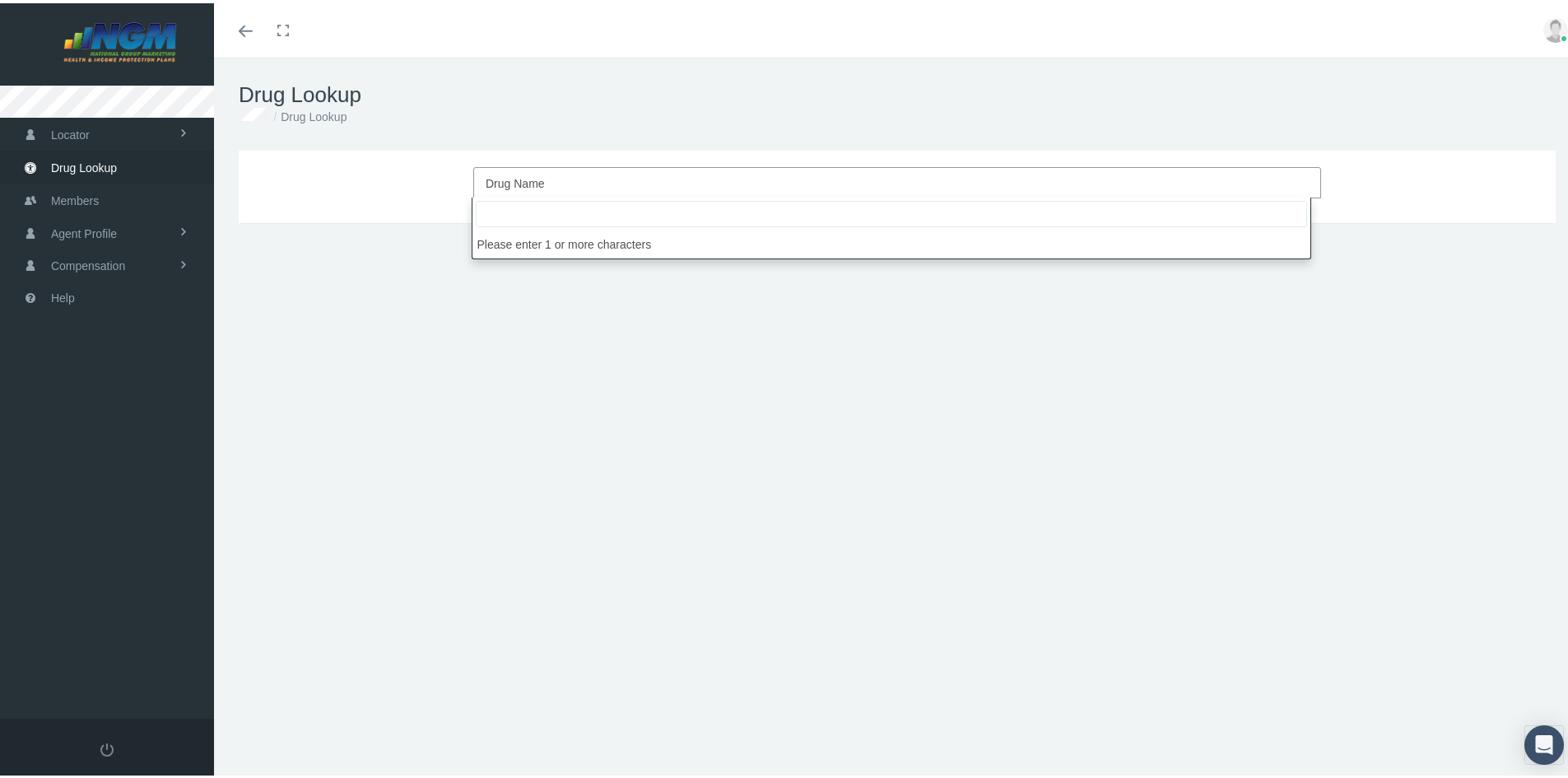
click at [558, 175] on span "Drug Name" at bounding box center [892, 180] width 813 height 22
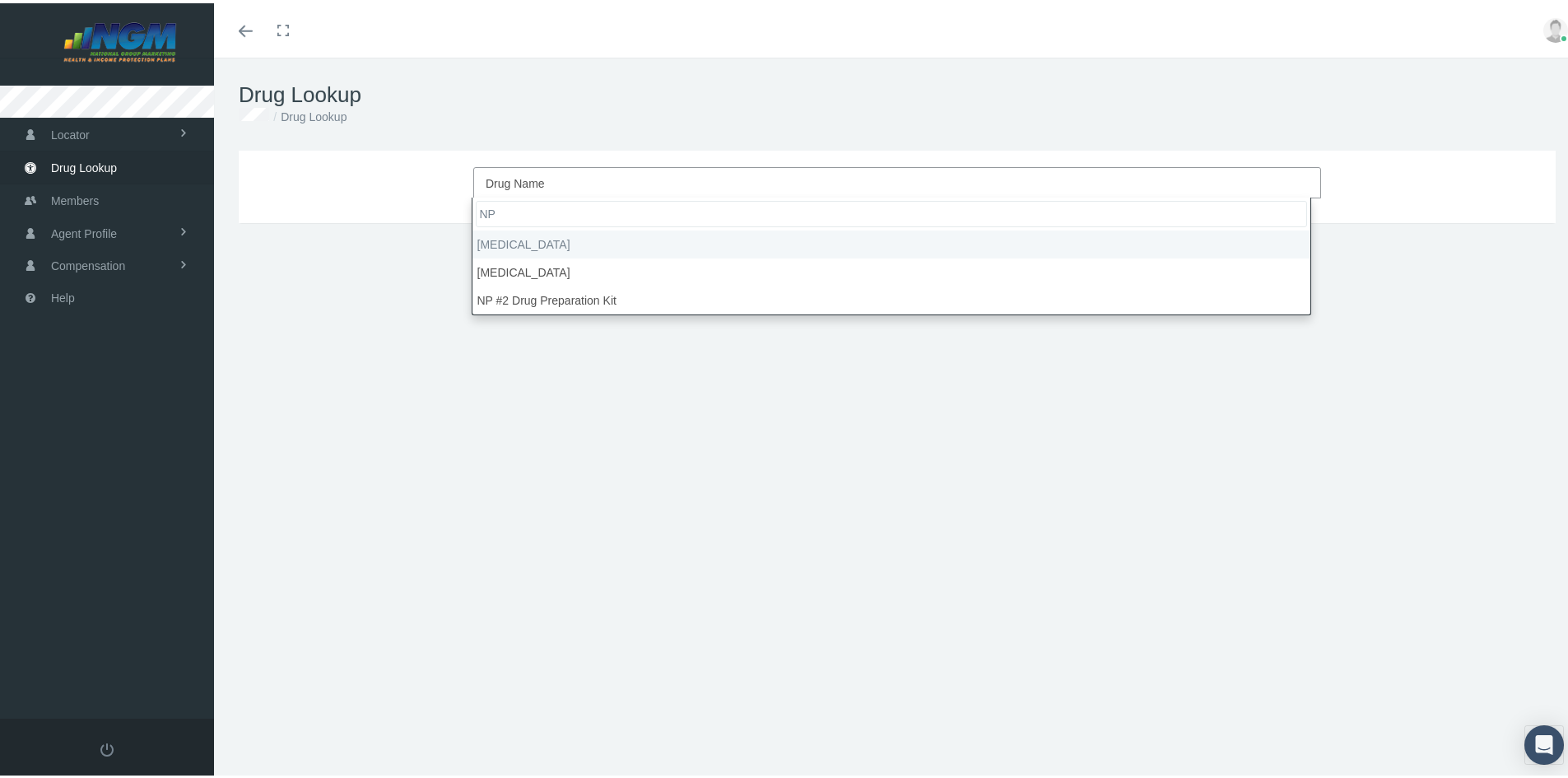
type input "NP"
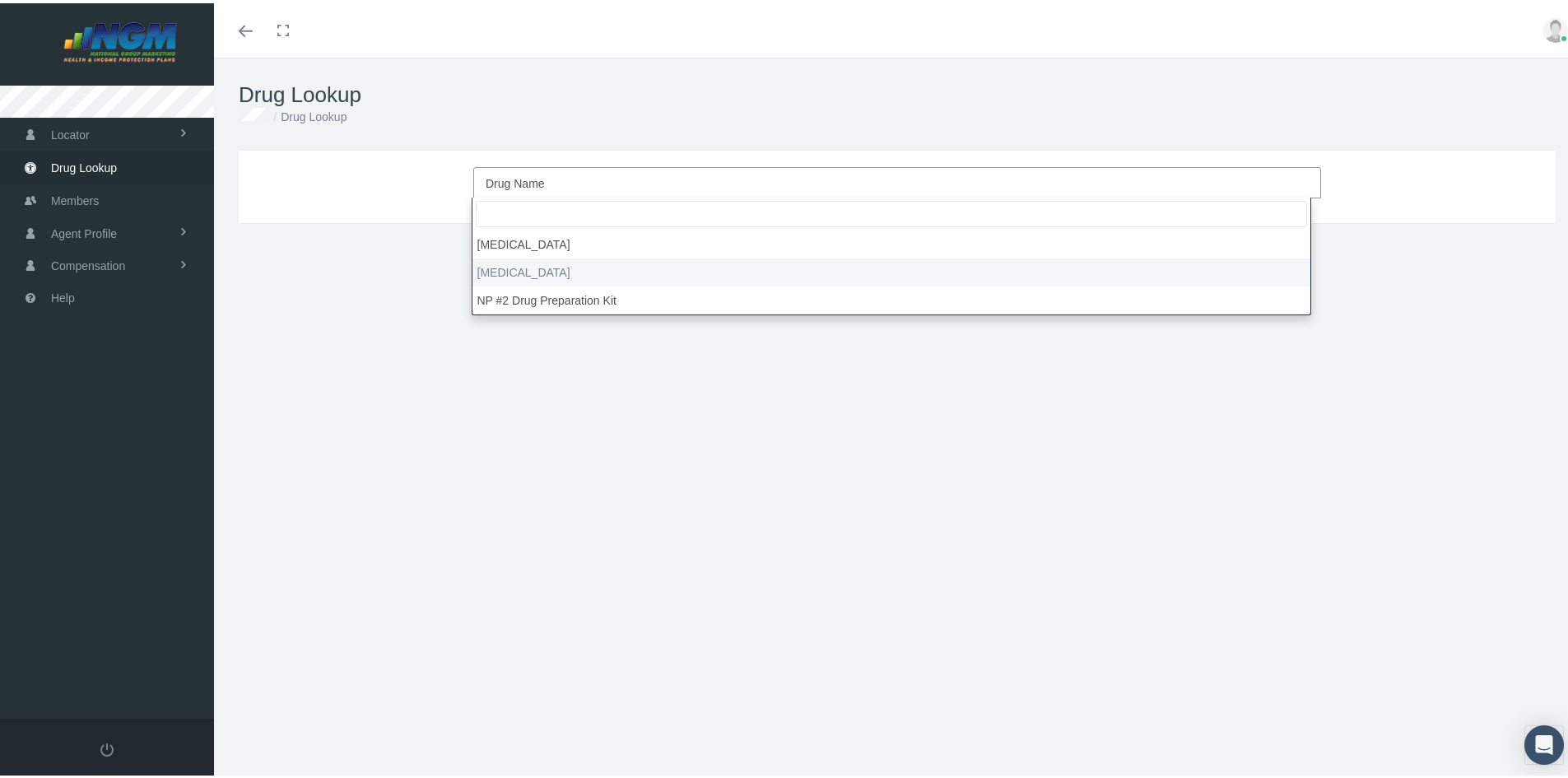
select select "NP Thyroid"
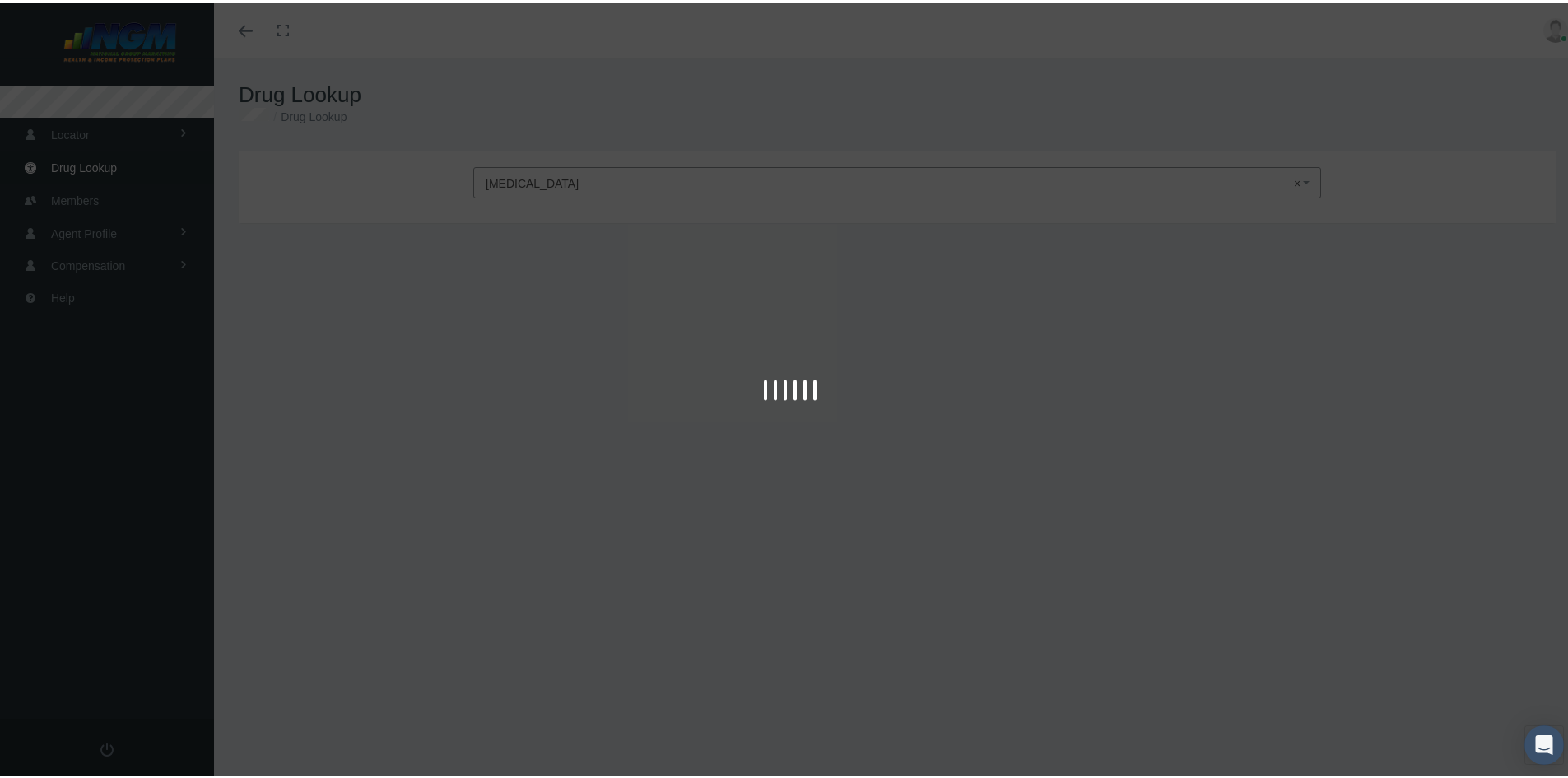
type input "30"
select select "Tablet"
select select "120 MG"
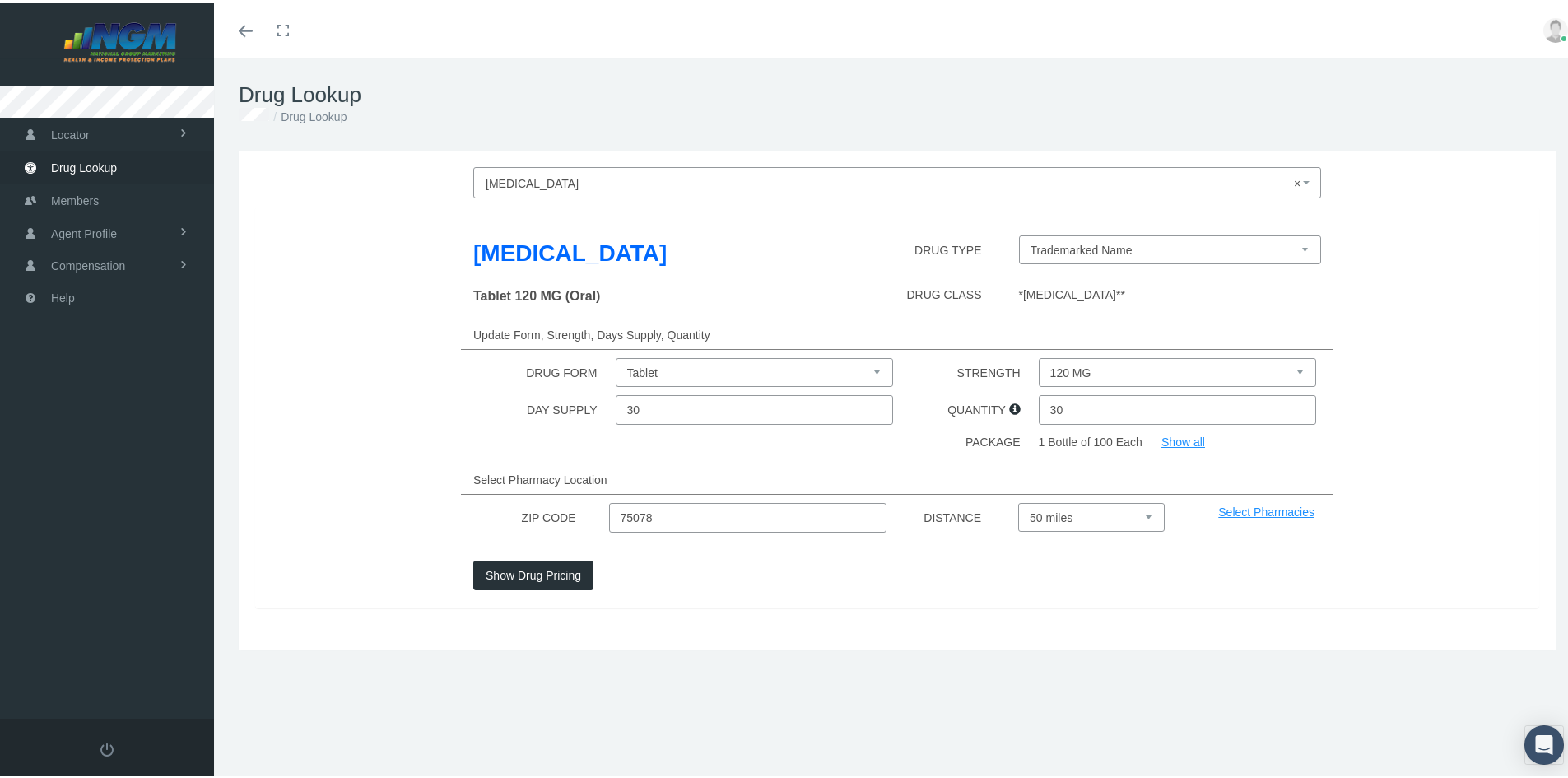
click at [553, 567] on button "Show Drug Pricing" at bounding box center [533, 572] width 120 height 30
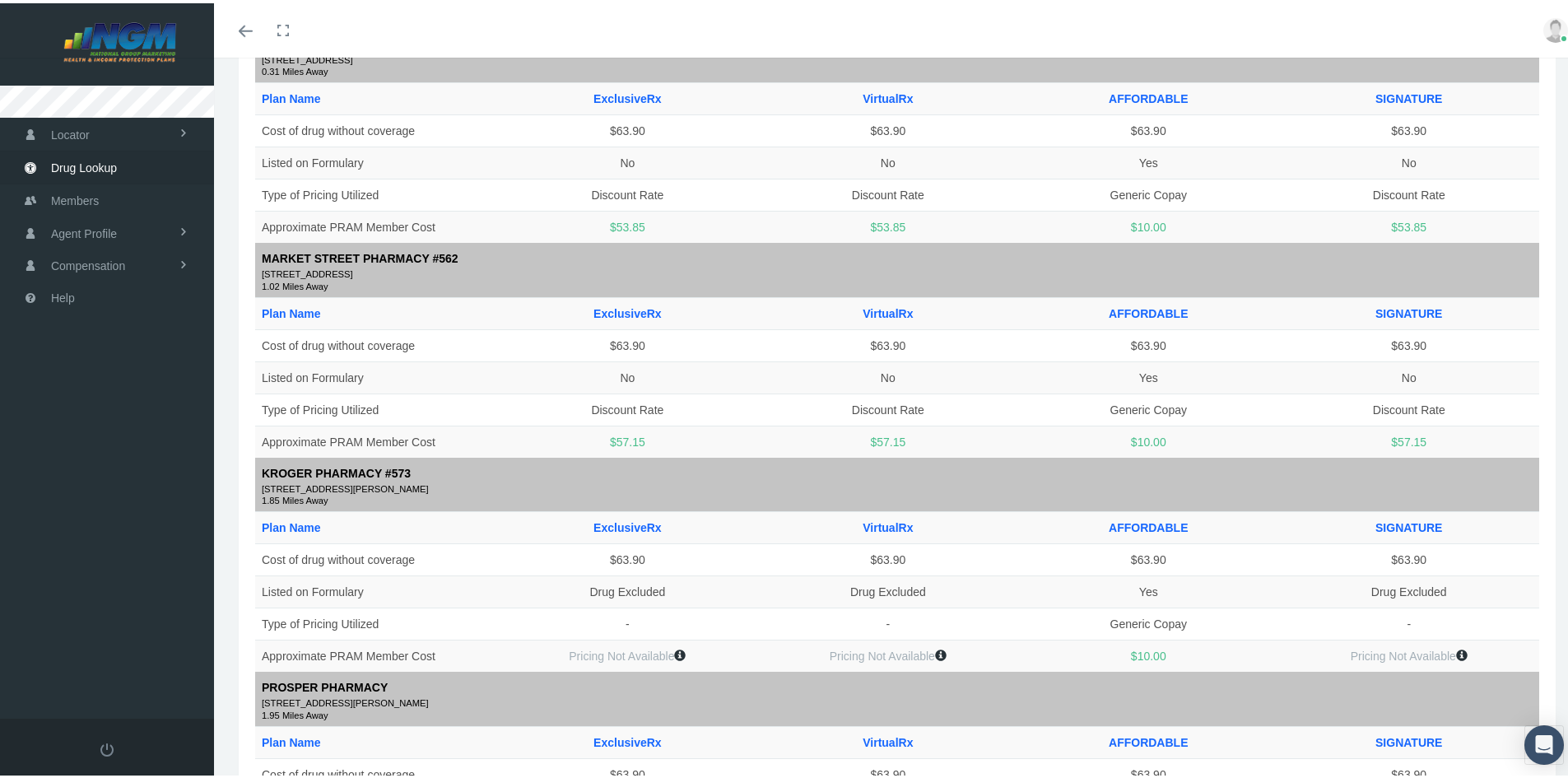
scroll to position [329, 0]
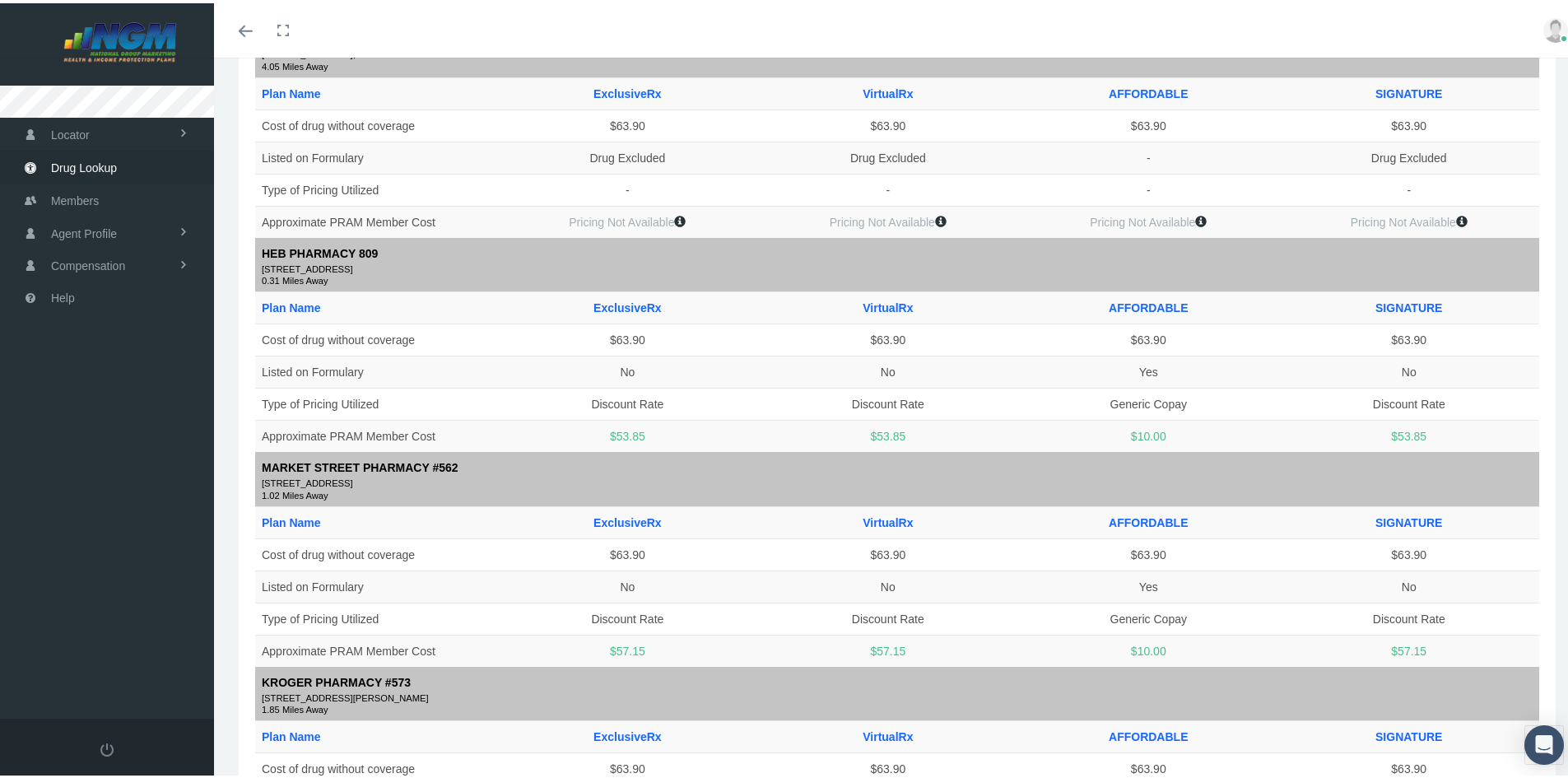
click at [1198, 218] on icon at bounding box center [1200, 218] width 12 height 12
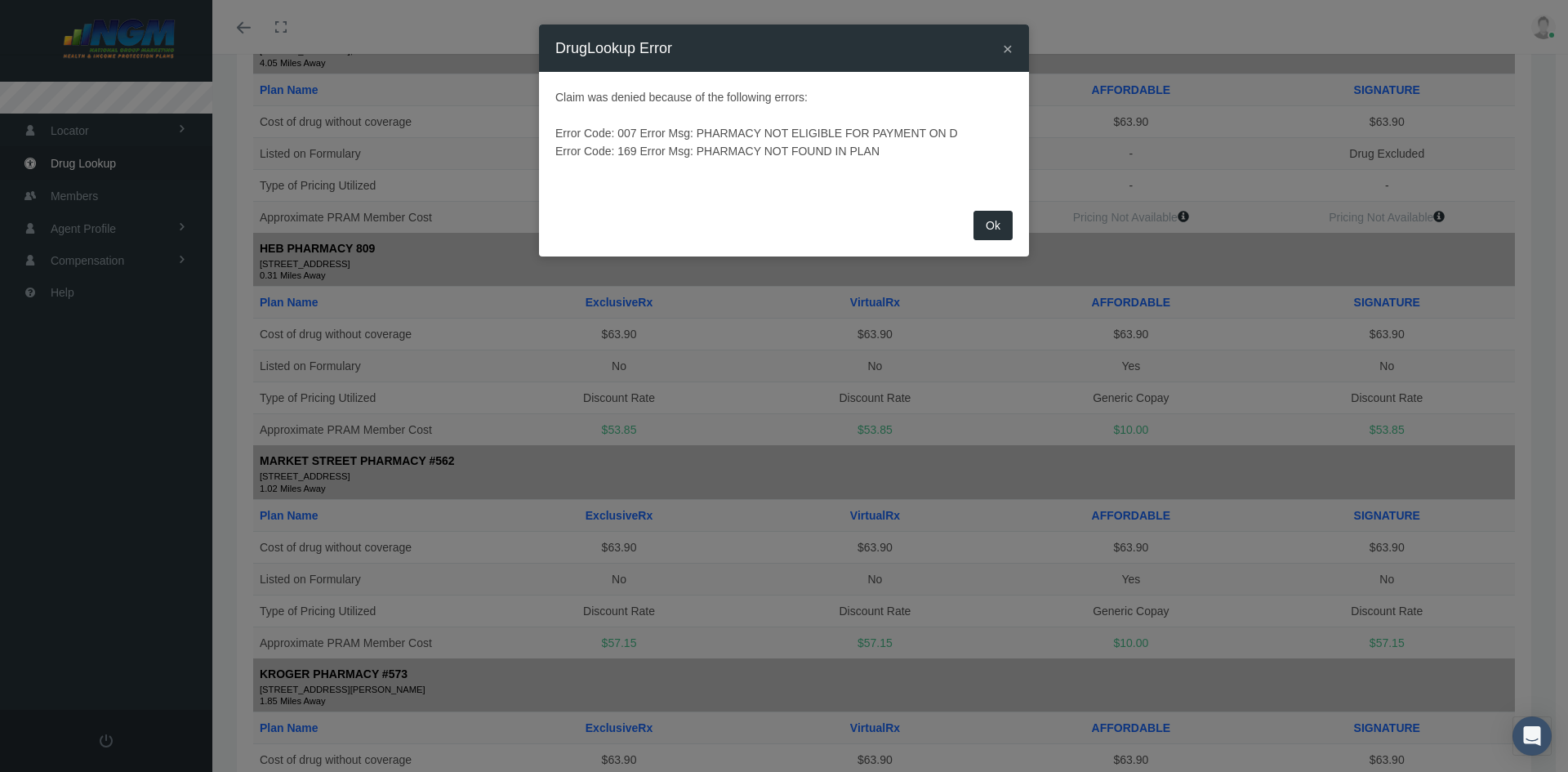
click at [1009, 45] on span "×" at bounding box center [1008, 48] width 10 height 19
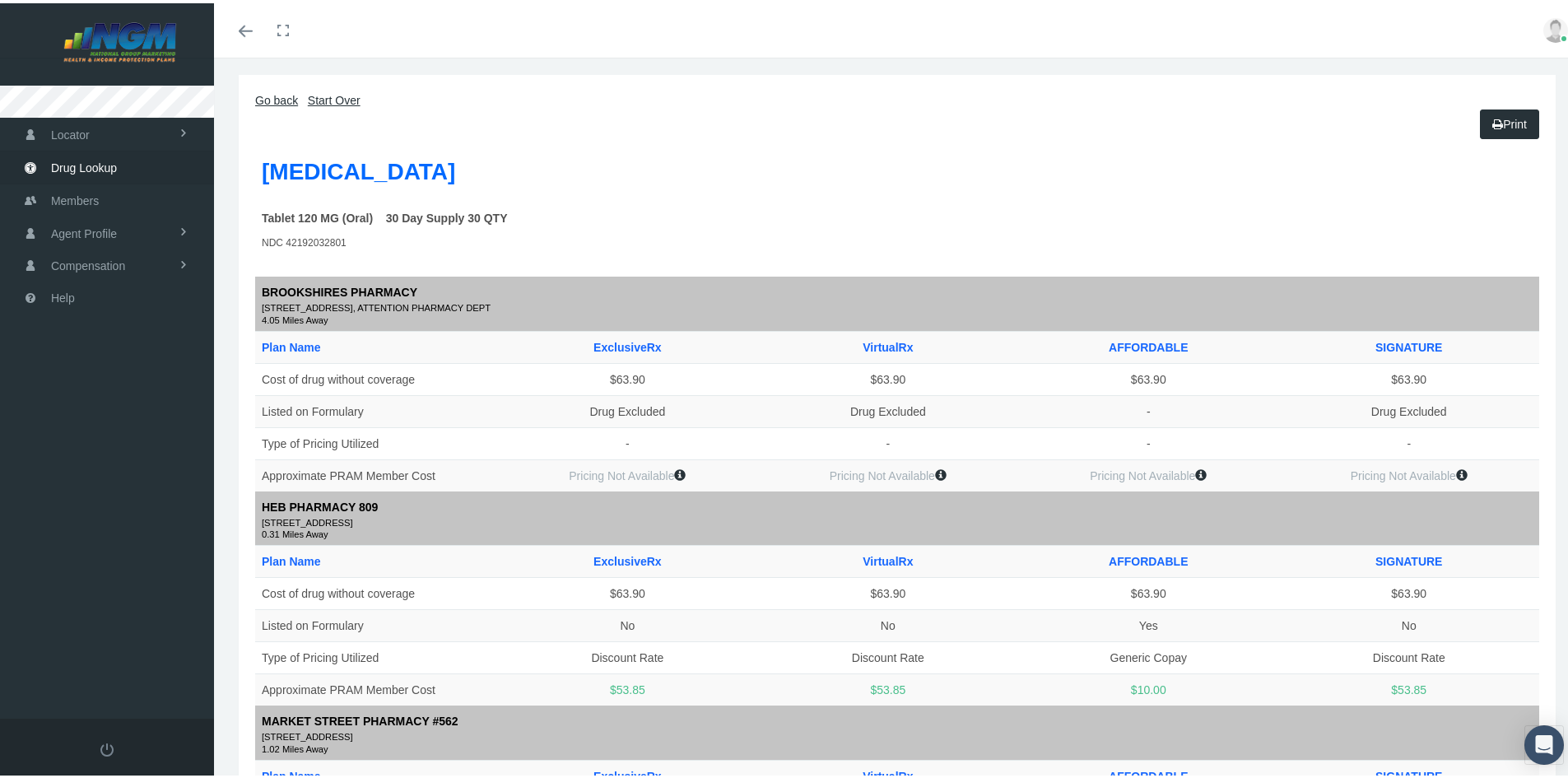
scroll to position [0, 0]
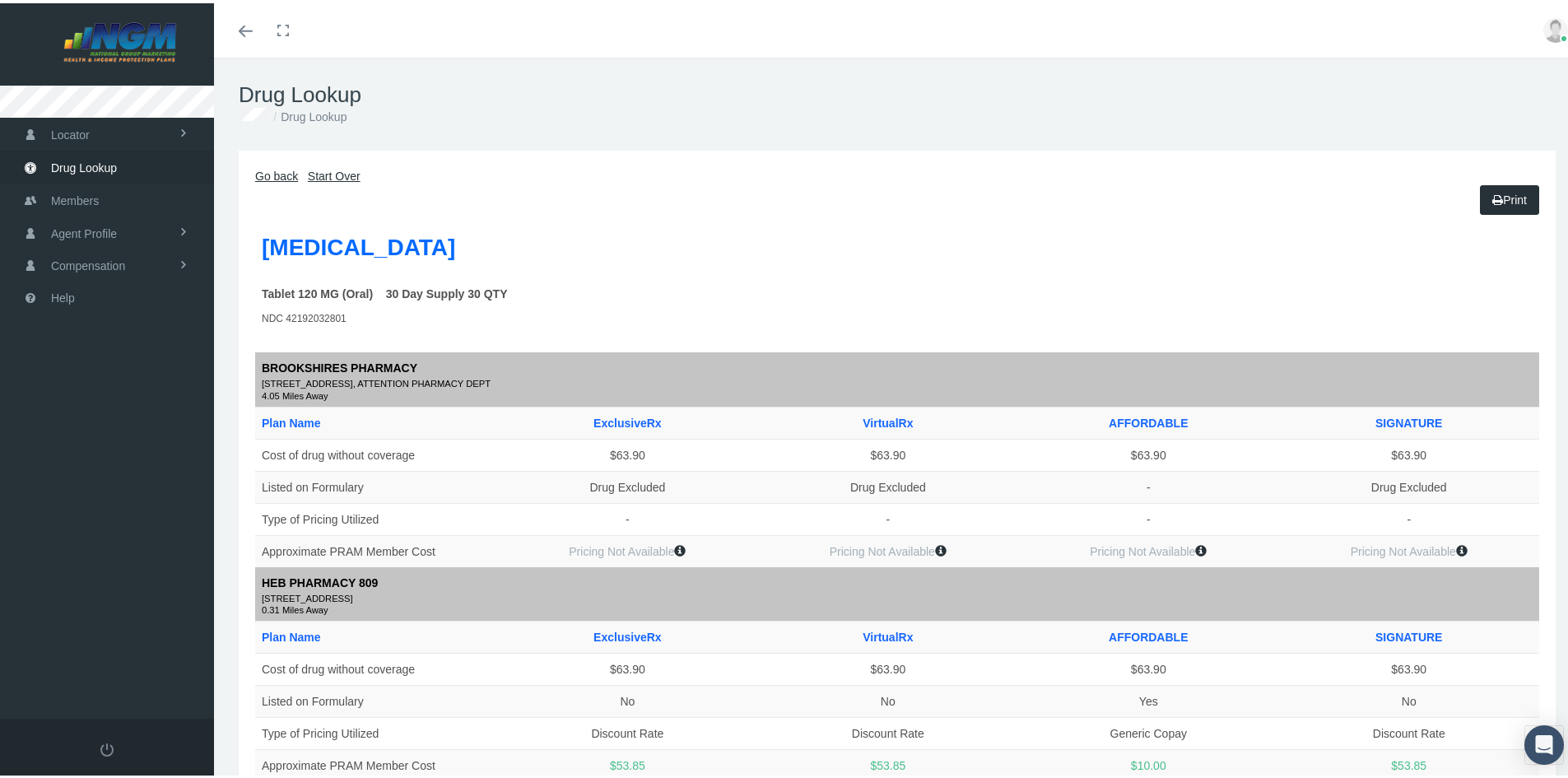
click at [264, 171] on link "Go back" at bounding box center [276, 173] width 43 height 14
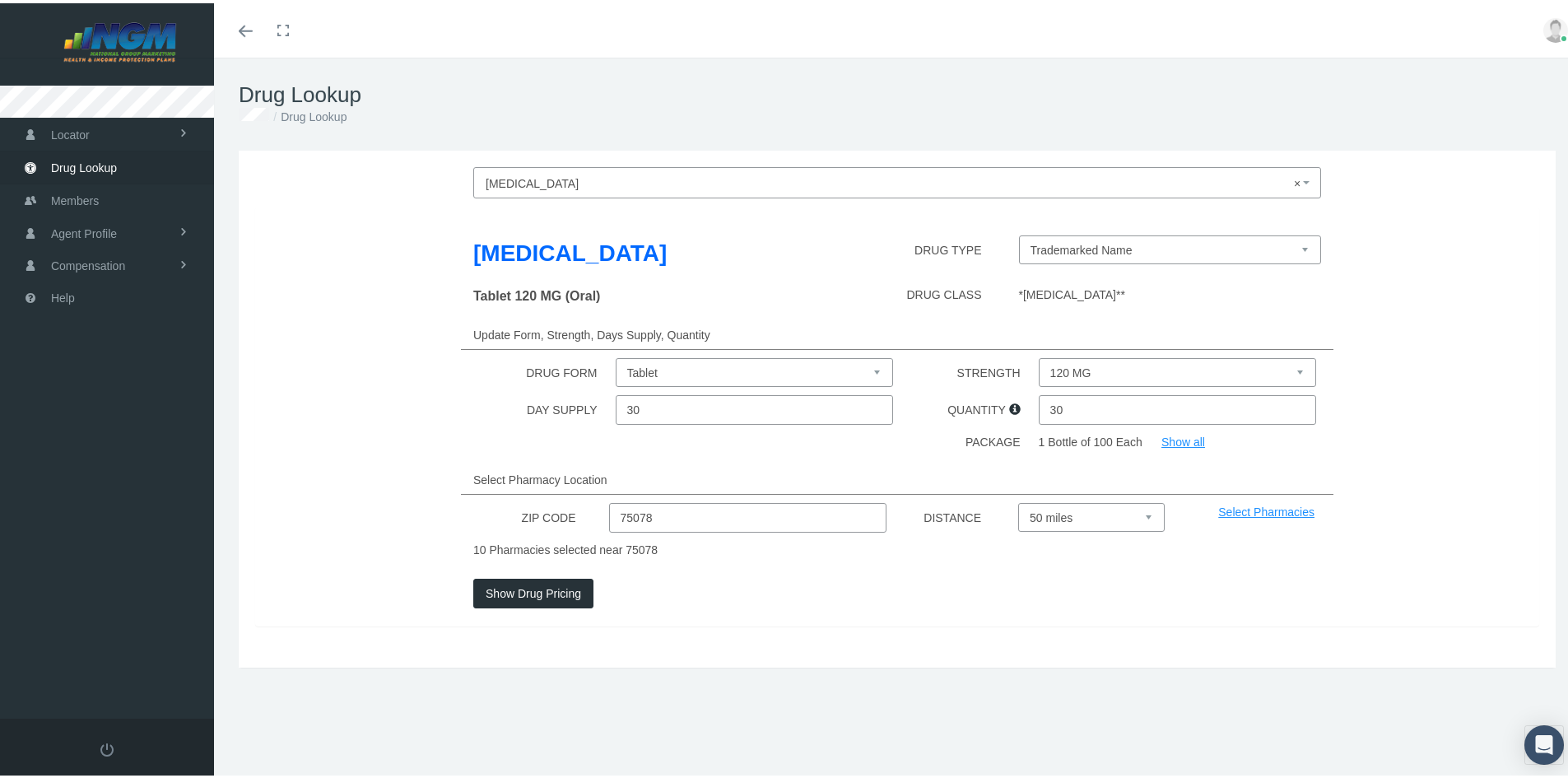
drag, startPoint x: 663, startPoint y: 518, endPoint x: 581, endPoint y: 505, distance: 83.0
click at [581, 505] on div "ZIP CODE 75078 DISTANCE Select 5 miles 10 miles 20 miles 30 miles 40 miles 50 m…" at bounding box center [896, 514] width 1308 height 30
type input "91302"
drag, startPoint x: 520, startPoint y: 607, endPoint x: 528, endPoint y: 600, distance: 10.6
click at [523, 607] on div "NP Thyroid × NP Thyroid NP Thyroid DRUG TYPE Trademarked Name Niva Thyroid (Bra…" at bounding box center [897, 406] width 1317 height 517
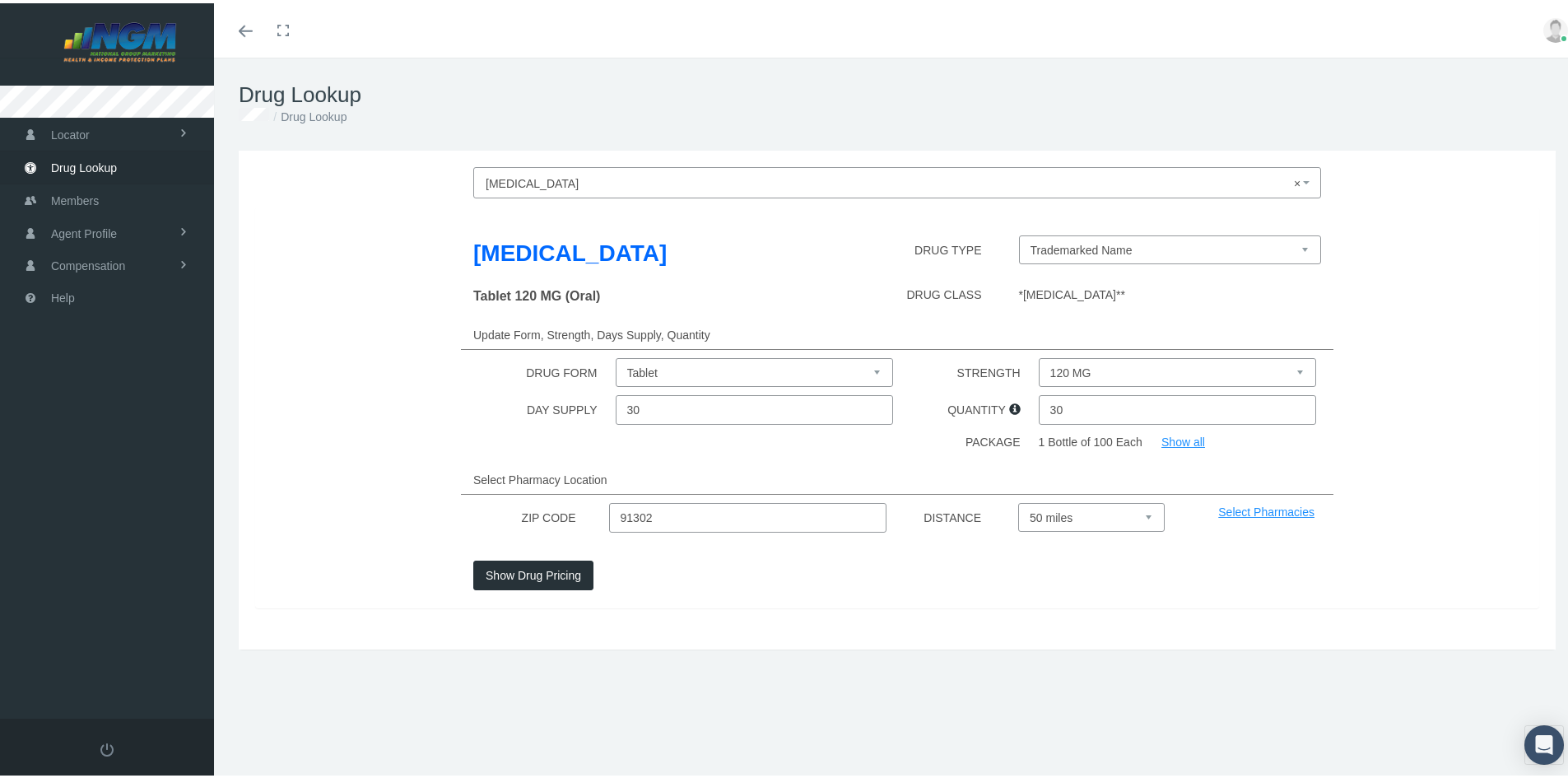
click at [528, 599] on div at bounding box center [897, 596] width 873 height 18
click at [517, 572] on button "Show Drug Pricing" at bounding box center [533, 572] width 120 height 30
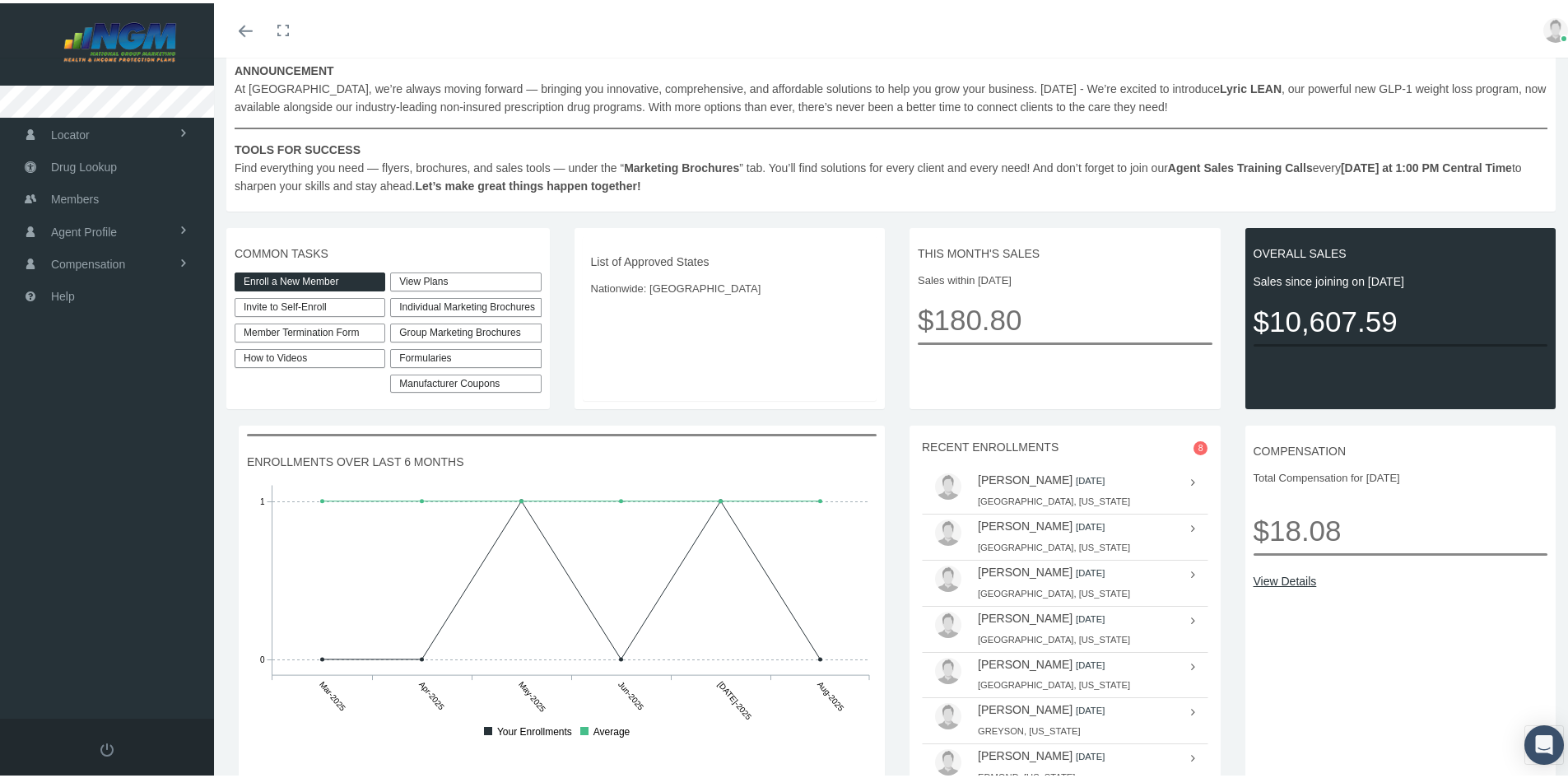
scroll to position [329, 0]
